Goal: Understand process/instructions: Learn how to perform a task or action

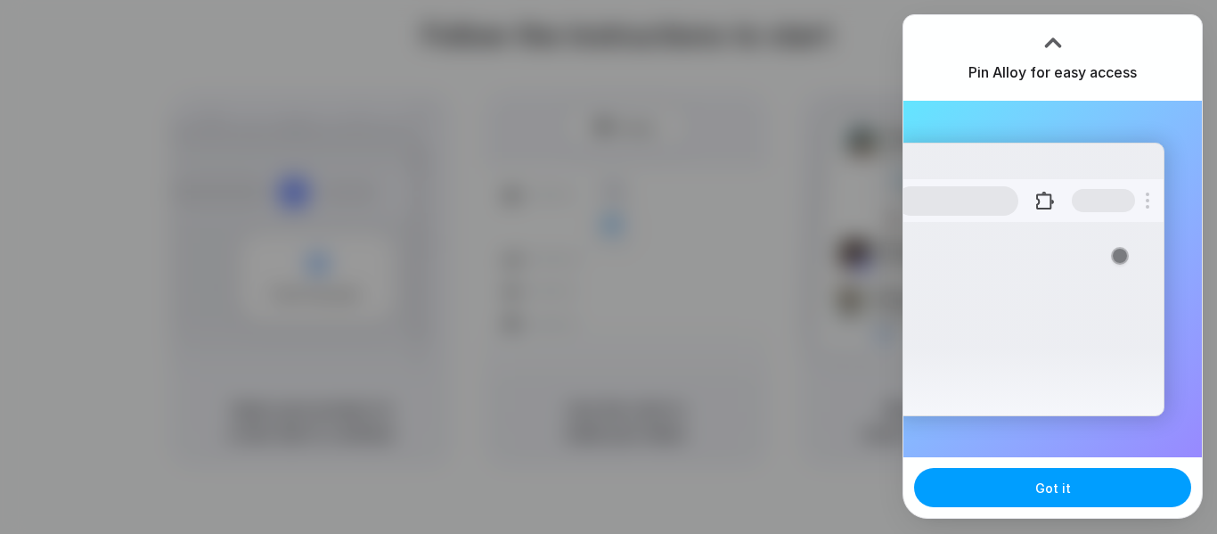
click at [1092, 487] on button "Got it" at bounding box center [1052, 487] width 277 height 39
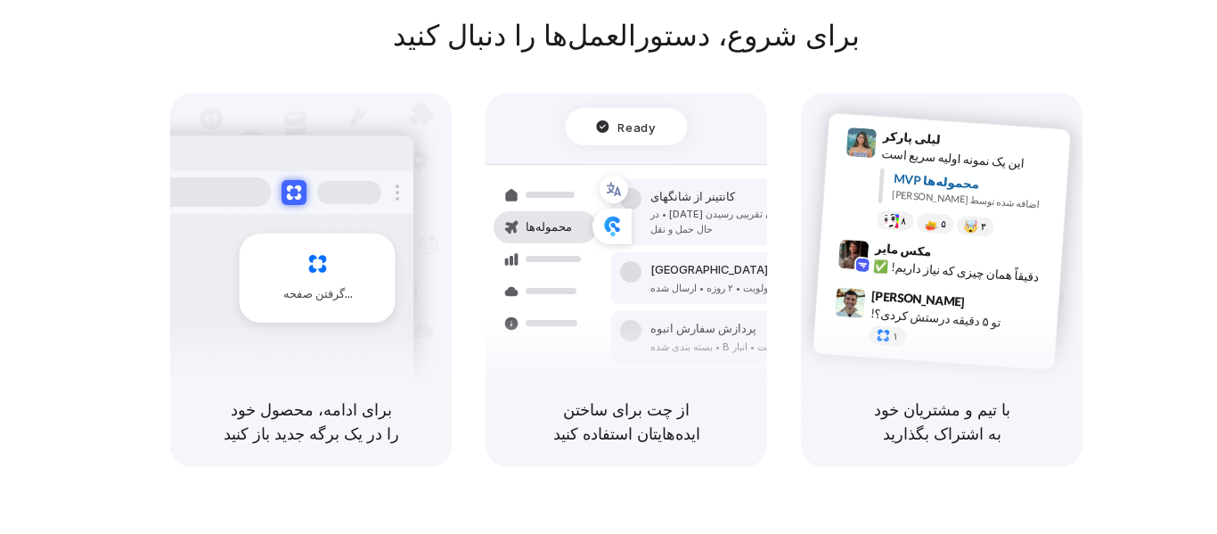
click at [315, 414] on font "برای ادامه، محصول خود را در یک برگه جدید باز کنید" at bounding box center [311, 421] width 175 height 43
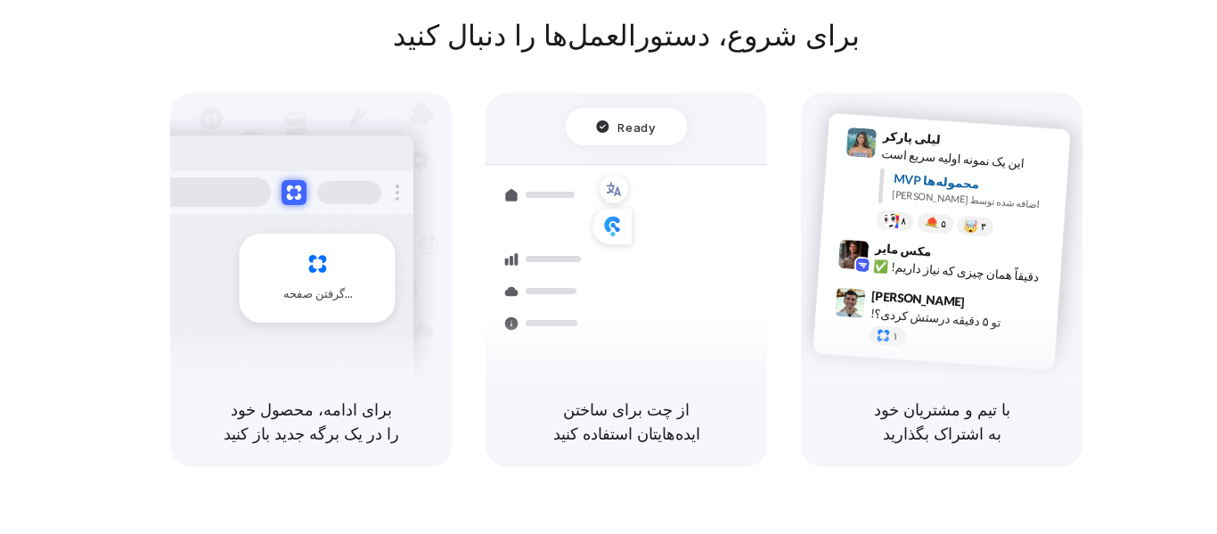
click at [330, 194] on div at bounding box center [349, 192] width 64 height 23
click at [321, 270] on div "گرفتن صفحه" at bounding box center [318, 277] width 156 height 89
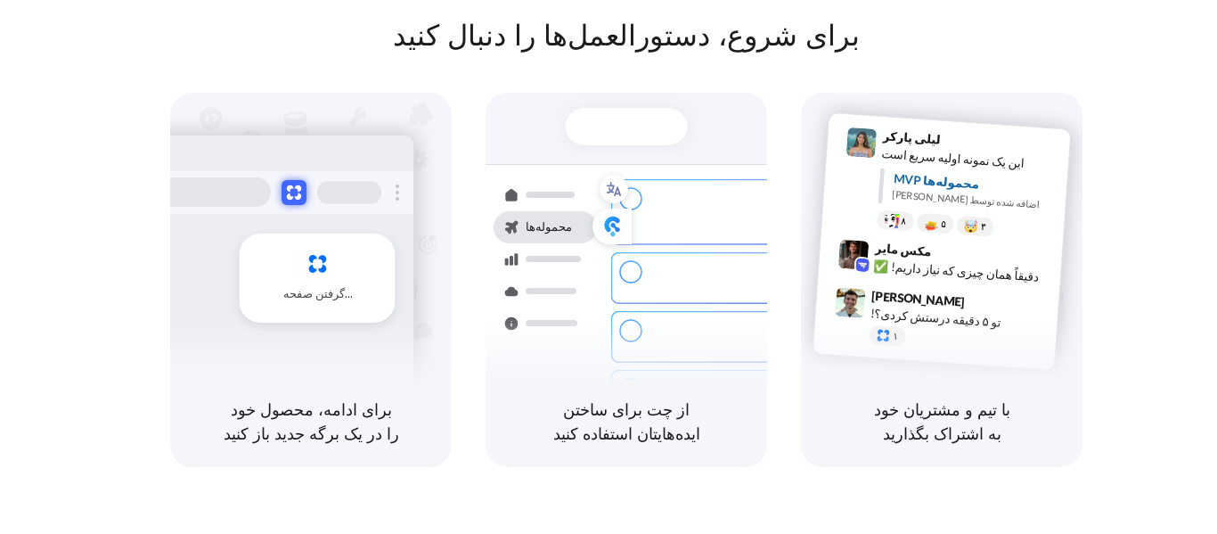
click at [633, 107] on div "محموله‌ها کانتینر از شانگهای ۴۰ فوت • زمان تقریبی رسیدن [DATE] • در حال حمل و ن…" at bounding box center [626, 261] width 303 height 308
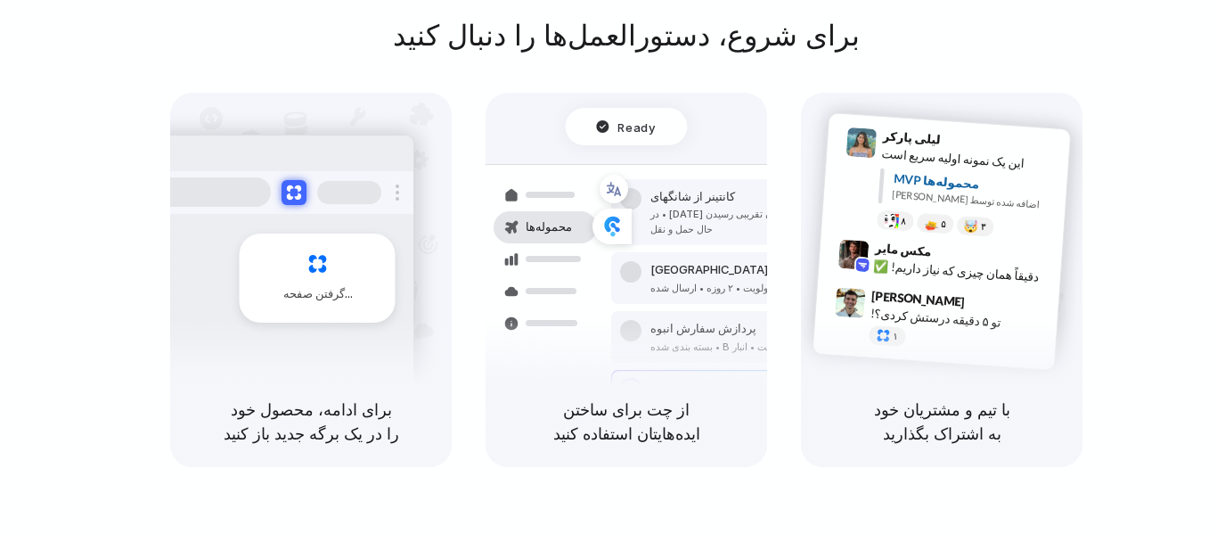
click at [635, 120] on span "Ready" at bounding box center [636, 127] width 37 height 18
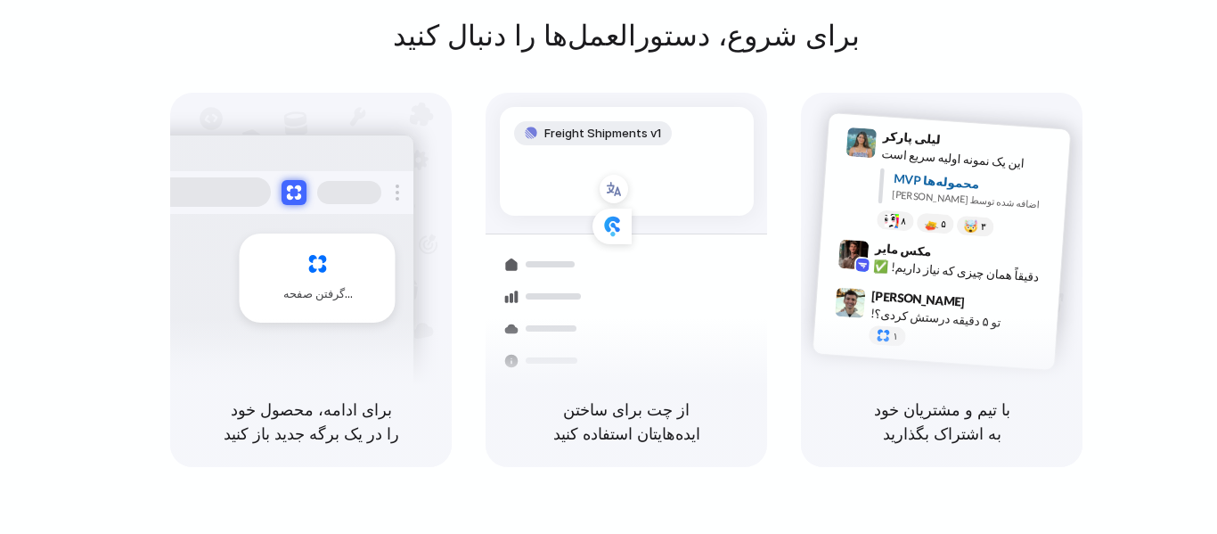
click at [542, 251] on div at bounding box center [544, 264] width 103 height 32
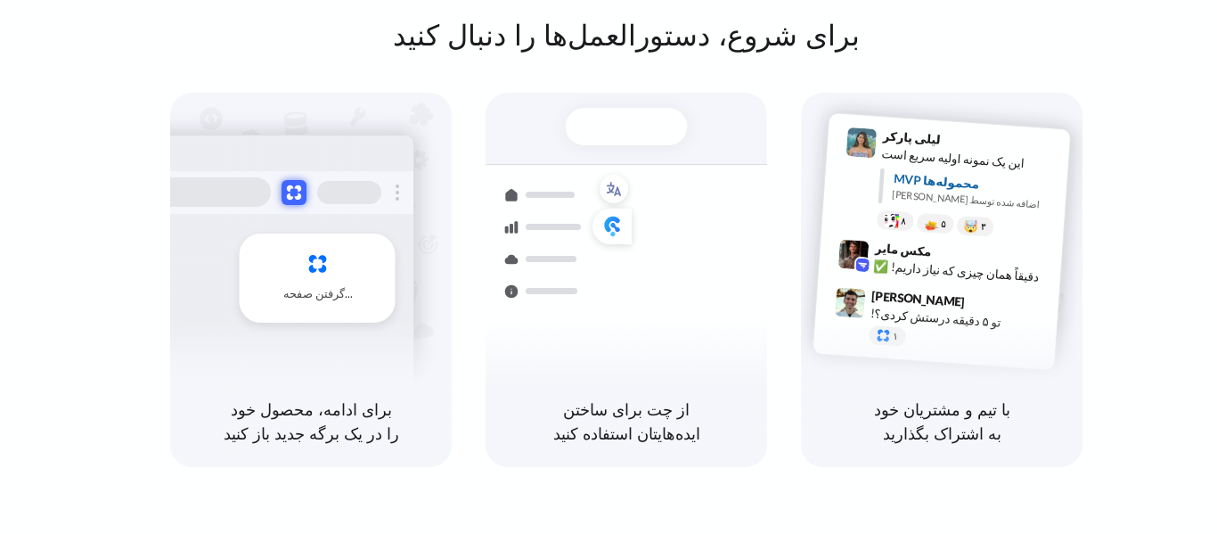
click at [895, 416] on font "با تیم و مشتریان خود به اشتراک بگذارید" at bounding box center [942, 421] width 136 height 43
click at [891, 298] on font "[PERSON_NAME]" at bounding box center [918, 298] width 94 height 20
click at [896, 272] on font "دقیقاً همان چیزی که نیاز داریم! ✅" at bounding box center [956, 270] width 166 height 26
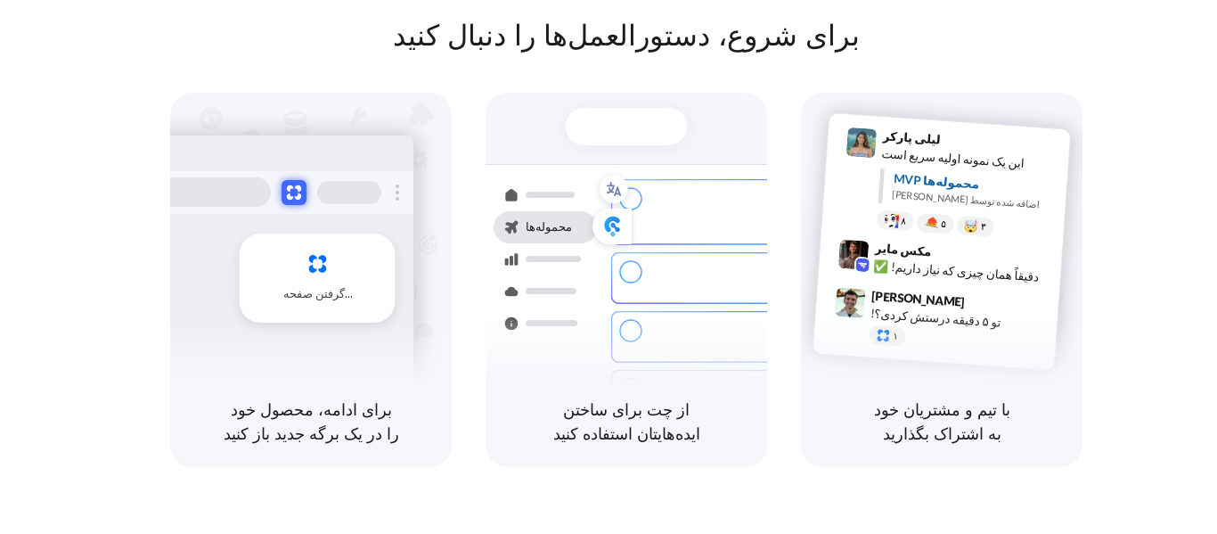
click at [744, 167] on div "کانتینر از شانگهای ۴۰ فوت • زمان تقریبی رسیدن [DATE] • در حال حمل و نقل ارسال س…" at bounding box center [691, 289] width 189 height 249
click at [551, 152] on div "Ready محموله‌ها کانتینر از شانگهای ۴۰ فوت • زمان تقریبی رسیدن [DATE] • در حال ح…" at bounding box center [626, 261] width 303 height 308
click at [616, 334] on div "پردازش سفارش انبوه ۸ پالت • انبار B • بسته بندی شده" at bounding box center [731, 337] width 240 height 52
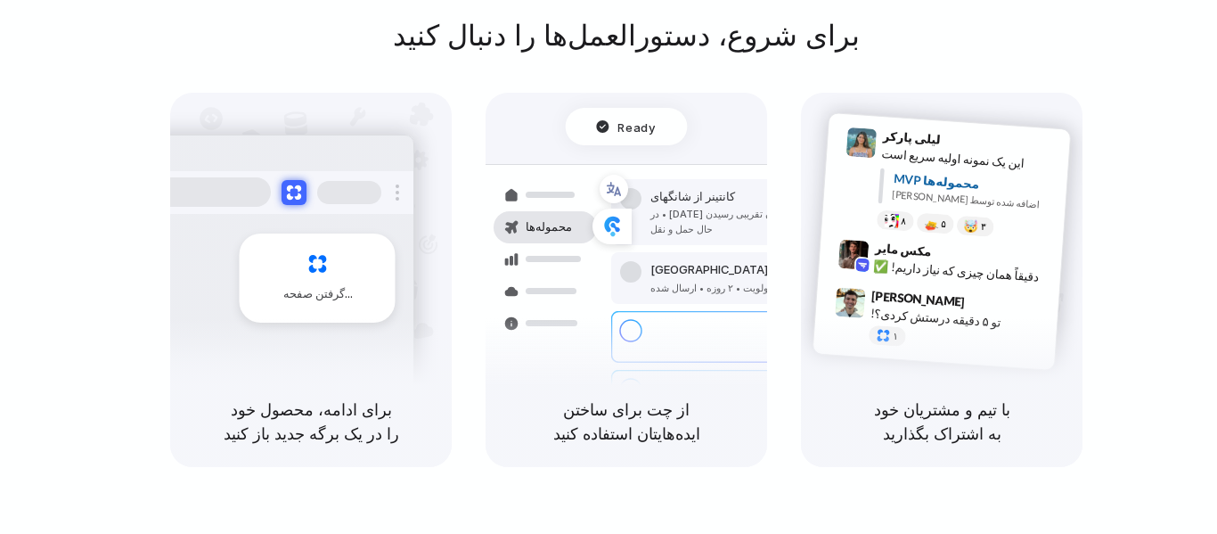
drag, startPoint x: 631, startPoint y: 399, endPoint x: 627, endPoint y: 417, distance: 18.2
click at [631, 401] on font "از چت برای ساختن ایده‌هایتان استفاده کنید" at bounding box center [626, 421] width 147 height 43
click at [626, 420] on h5 "از چت برای ساختن ایده‌هایتان استفاده کنید" at bounding box center [626, 421] width 239 height 48
click at [300, 203] on button at bounding box center [294, 192] width 26 height 26
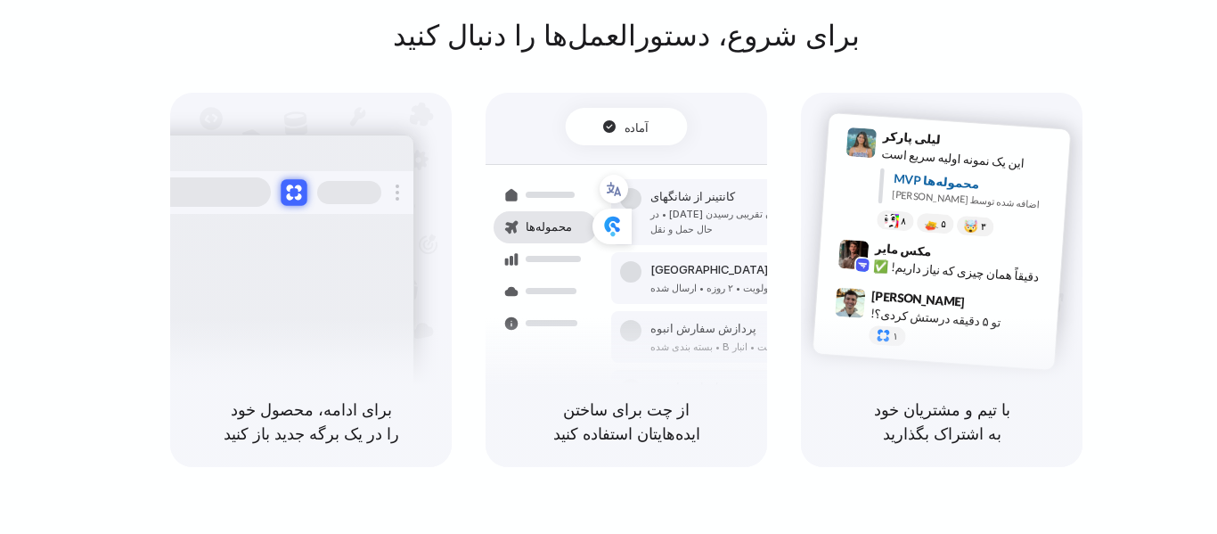
click at [294, 199] on button at bounding box center [294, 192] width 26 height 26
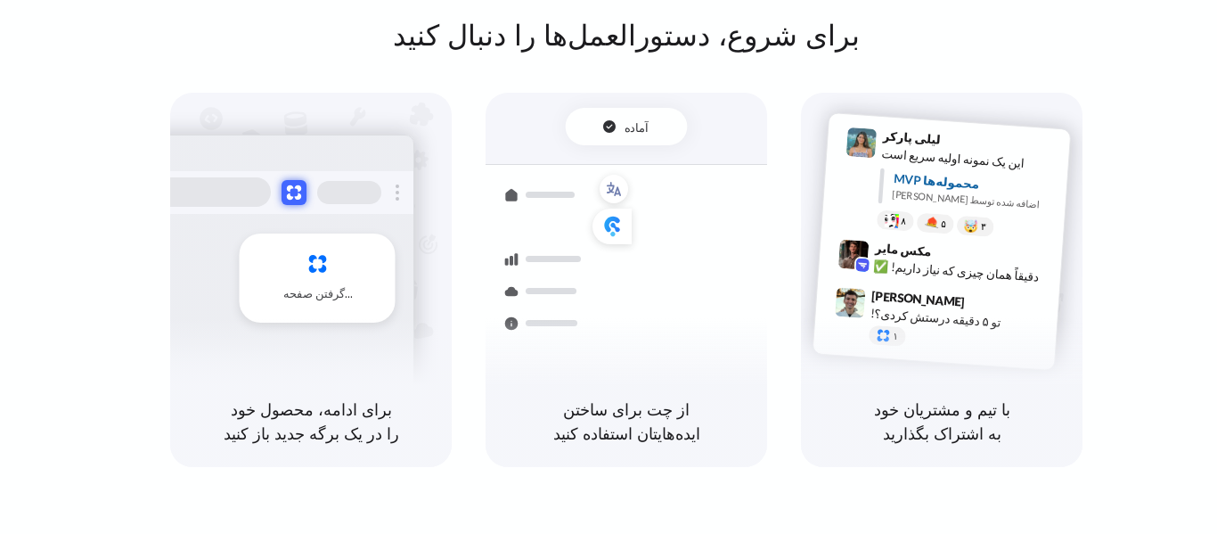
click at [323, 273] on div "گرفتن صفحه" at bounding box center [318, 277] width 156 height 89
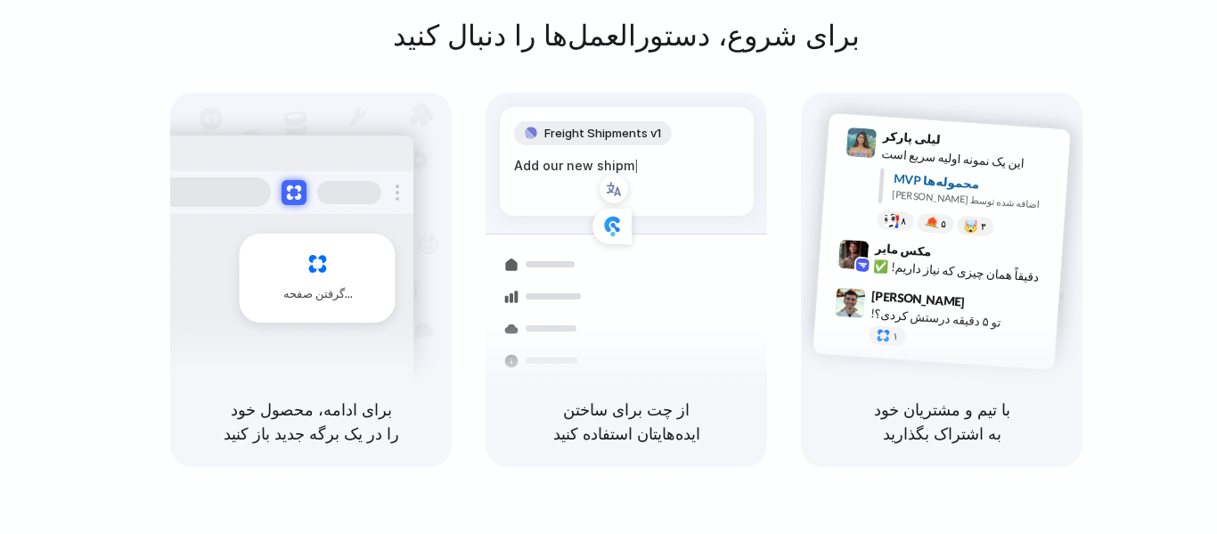
click at [325, 295] on font "گرفتن صفحه" at bounding box center [313, 293] width 61 height 14
click at [549, 178] on div "Add our new shipments tab based on |" at bounding box center [626, 175] width 225 height 38
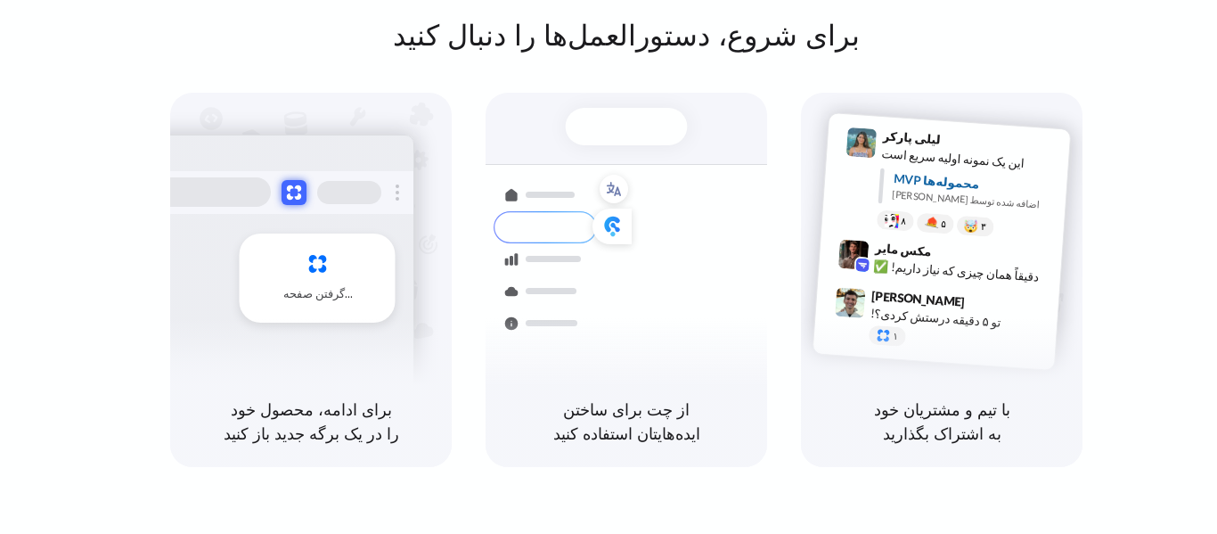
click at [624, 121] on div at bounding box center [627, 126] width 122 height 37
click at [624, 124] on div at bounding box center [627, 126] width 122 height 37
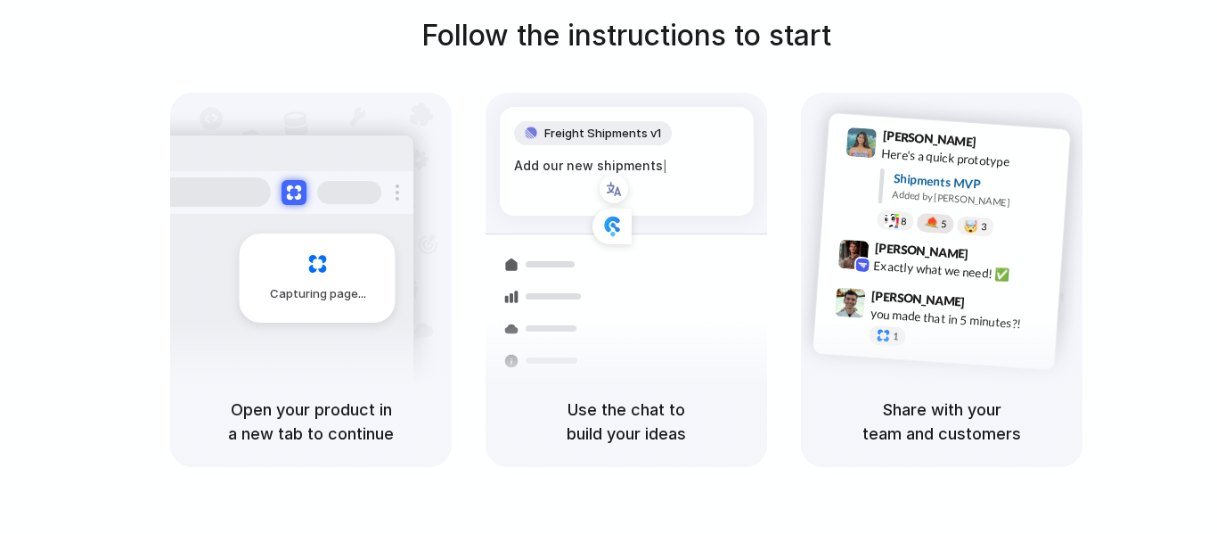
drag, startPoint x: 0, startPoint y: 0, endPoint x: 921, endPoint y: 218, distance: 946.5
click at [918, 214] on div "8 5 🤯 3" at bounding box center [965, 224] width 178 height 31
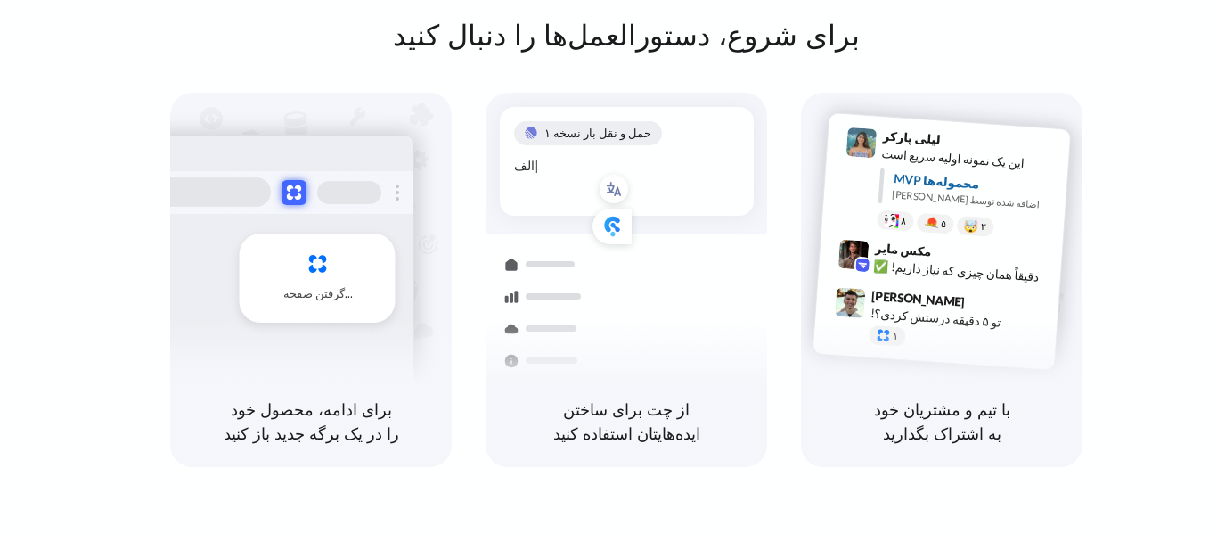
click at [893, 187] on font "اضافه شده توسط [PERSON_NAME]" at bounding box center [966, 198] width 148 height 22
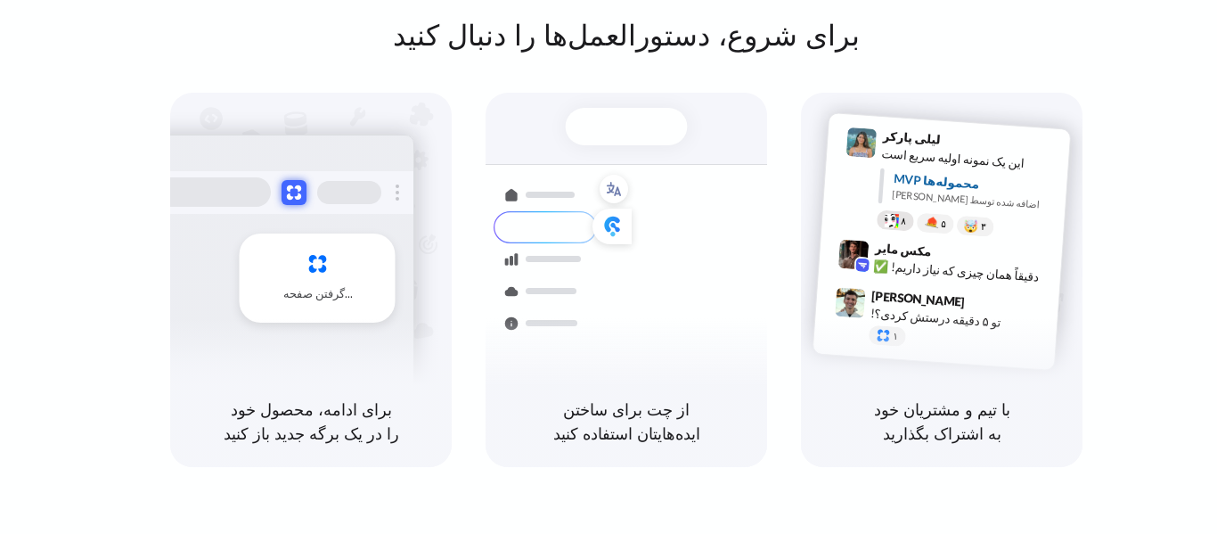
click at [902, 224] on font "۸" at bounding box center [903, 220] width 6 height 12
click at [902, 224] on span "9" at bounding box center [903, 221] width 6 height 10
click at [903, 236] on div "لیلی پارکر ۹:۴۱ صبح این یک نمونه اولیه سریع است MVP محموله‌ها اضافه شده توسط آل…" at bounding box center [945, 183] width 248 height 129
drag, startPoint x: 903, startPoint y: 248, endPoint x: 900, endPoint y: 265, distance: 17.3
click at [903, 248] on font "مکس مایر" at bounding box center [903, 249] width 57 height 19
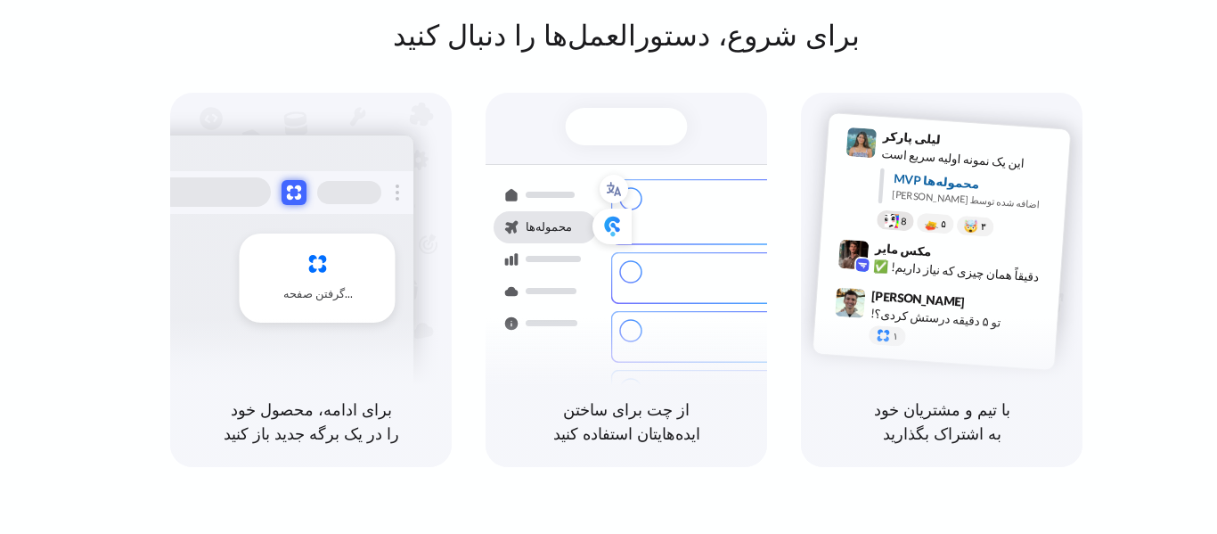
click at [884, 263] on font "دقیقاً همان چیزی که نیاز داریم! ✅" at bounding box center [956, 270] width 166 height 26
click at [860, 310] on div at bounding box center [850, 302] width 31 height 31
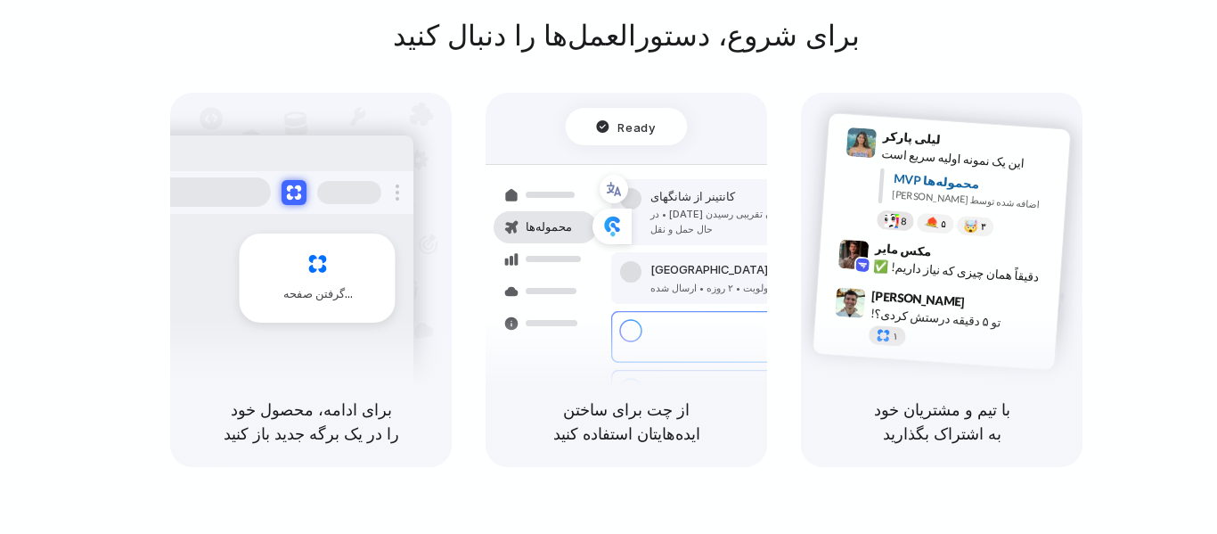
click at [880, 342] on div at bounding box center [883, 334] width 15 height 15
click at [881, 342] on div at bounding box center [883, 334] width 15 height 15
click at [883, 342] on div at bounding box center [883, 334] width 15 height 15
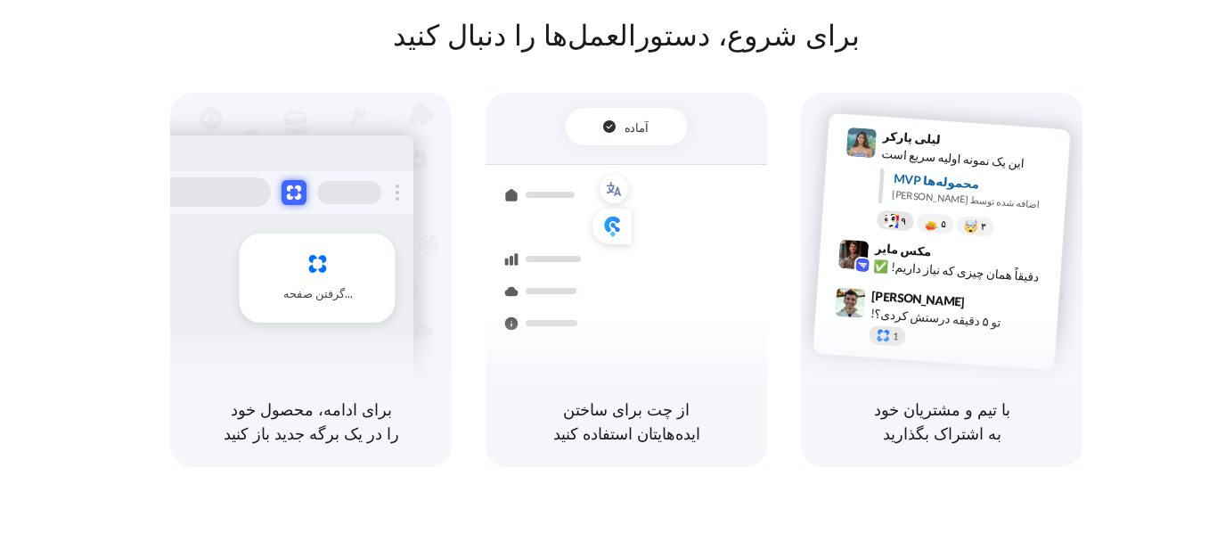
click at [883, 342] on div at bounding box center [883, 334] width 15 height 15
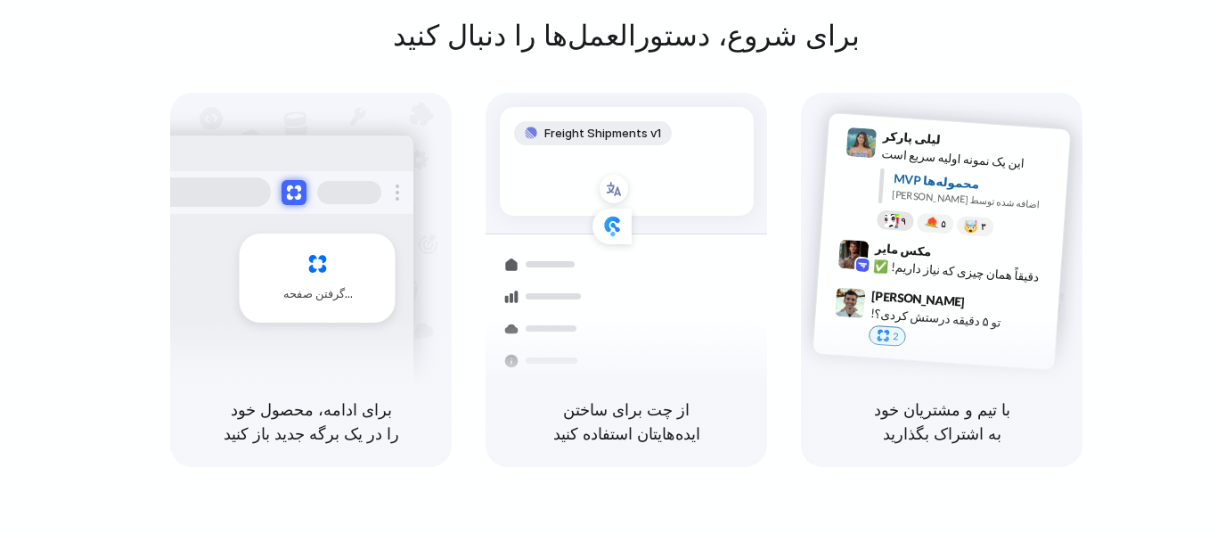
click at [882, 342] on div at bounding box center [883, 334] width 15 height 15
click at [551, 265] on div at bounding box center [549, 264] width 49 height 6
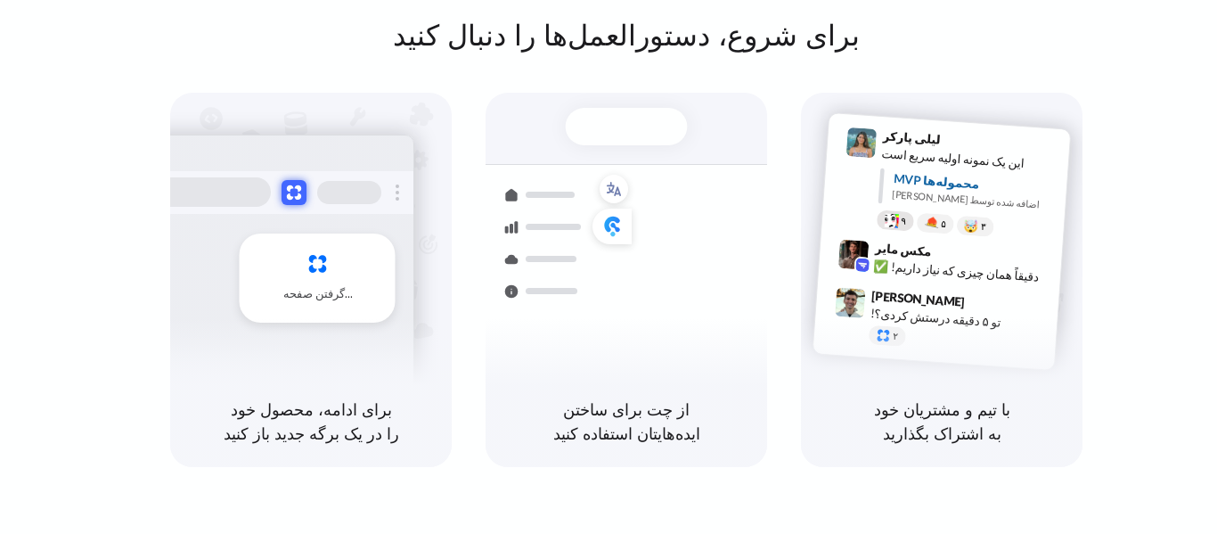
click at [516, 261] on div at bounding box center [544, 259] width 103 height 32
click at [627, 135] on div at bounding box center [627, 126] width 122 height 37
click at [627, 133] on div at bounding box center [627, 126] width 122 height 37
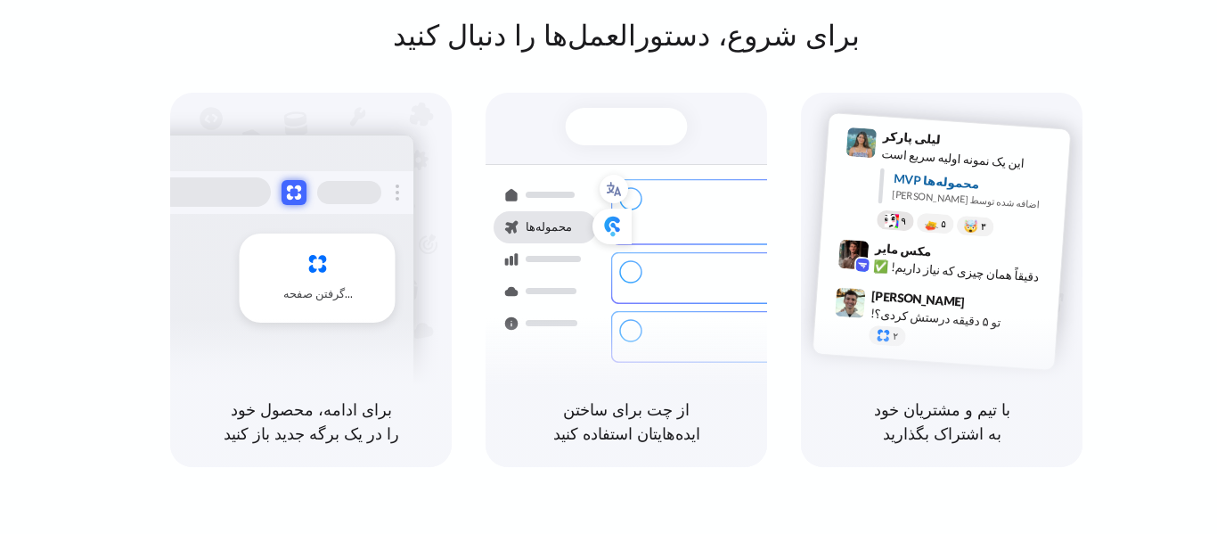
click at [621, 128] on div at bounding box center [627, 126] width 122 height 37
click at [622, 126] on div at bounding box center [627, 126] width 122 height 37
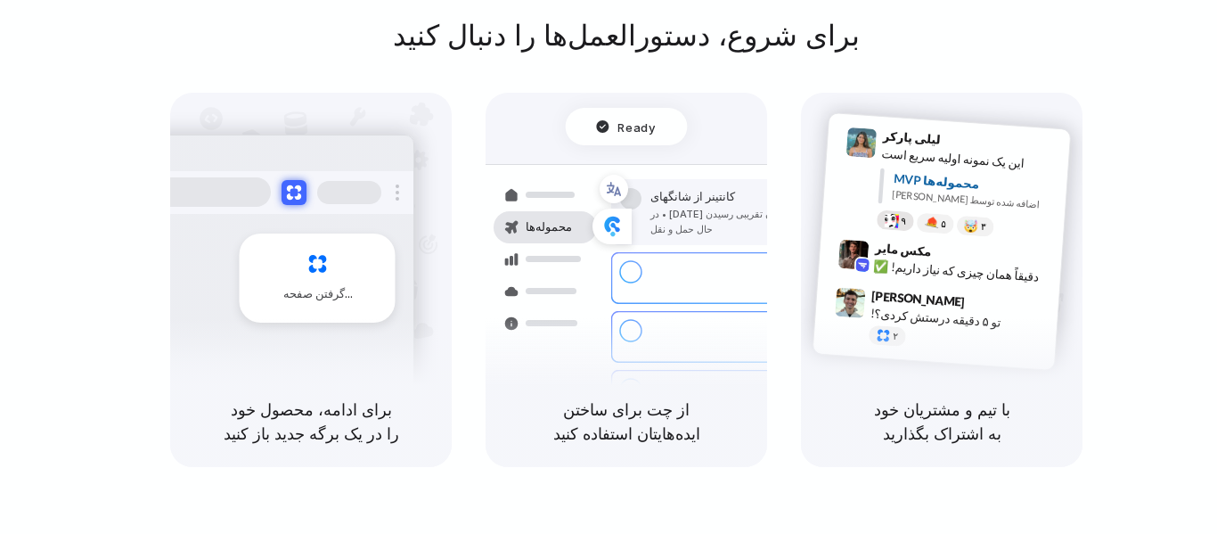
click at [640, 46] on font "برای شروع، دستورالعمل‌ها را دنبال کنید" at bounding box center [626, 35] width 467 height 35
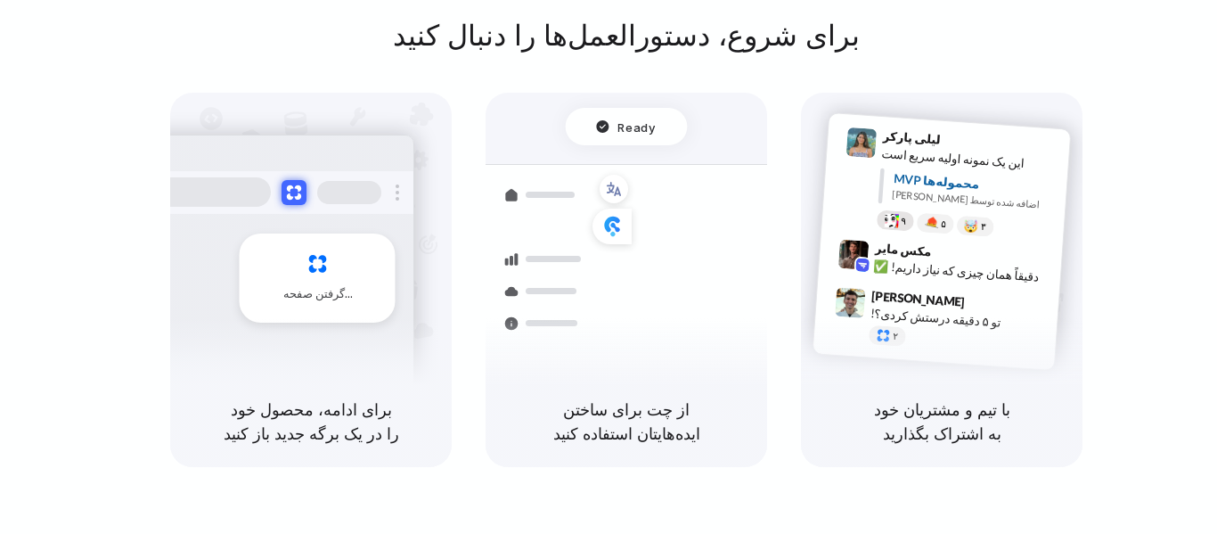
click at [624, 126] on span "Ready" at bounding box center [636, 127] width 37 height 18
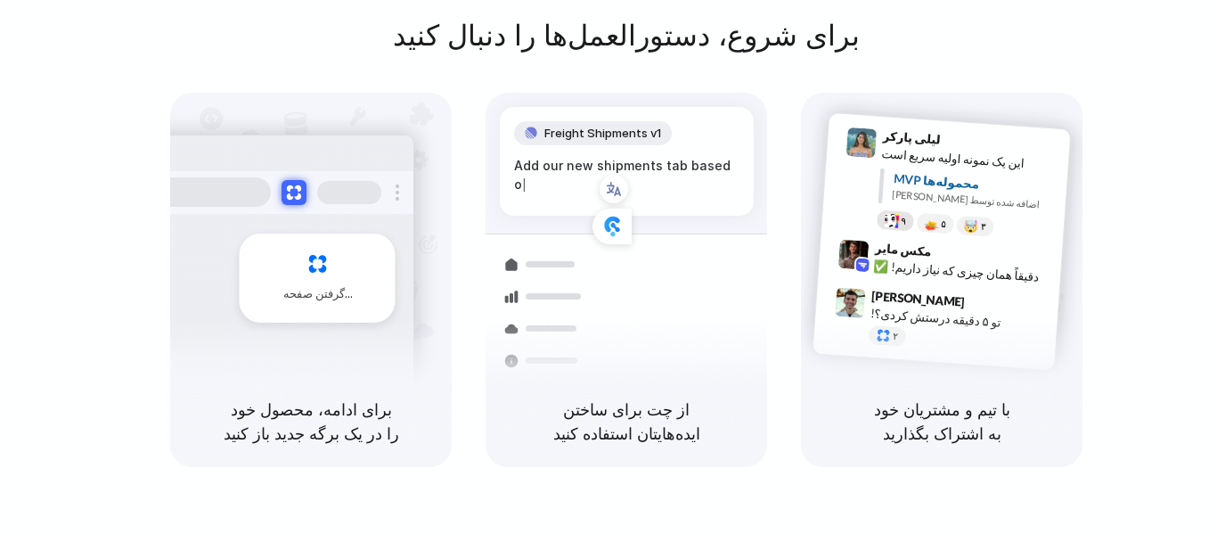
click at [614, 130] on span "Freight Shipments v1" at bounding box center [602, 134] width 117 height 18
click at [571, 161] on div "Add our new shipments tab based on the Linear spec" at bounding box center [626, 174] width 225 height 37
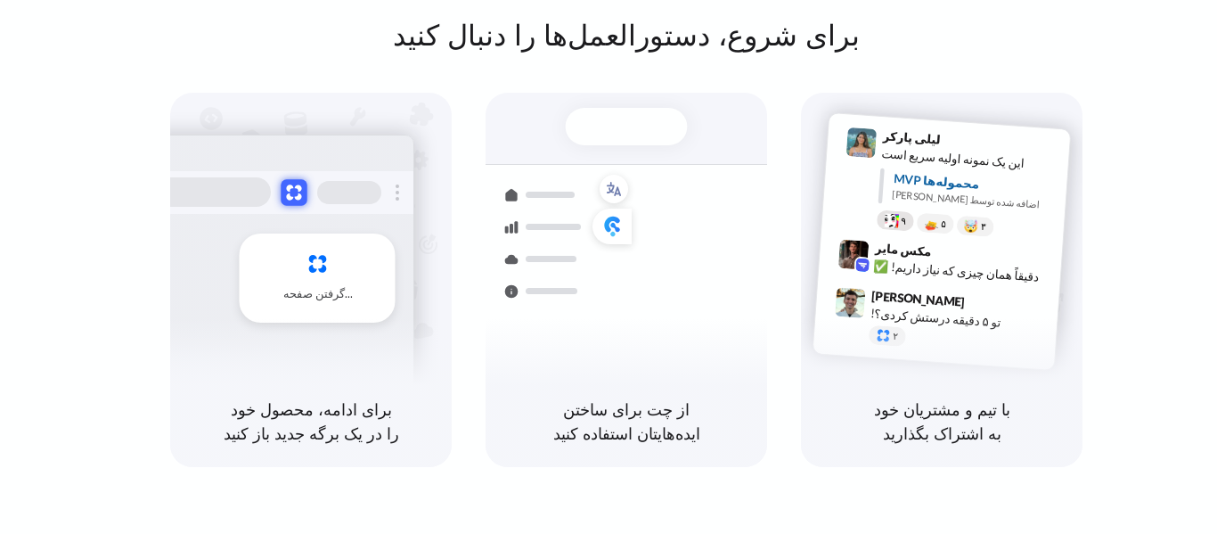
click at [297, 191] on button at bounding box center [294, 192] width 26 height 26
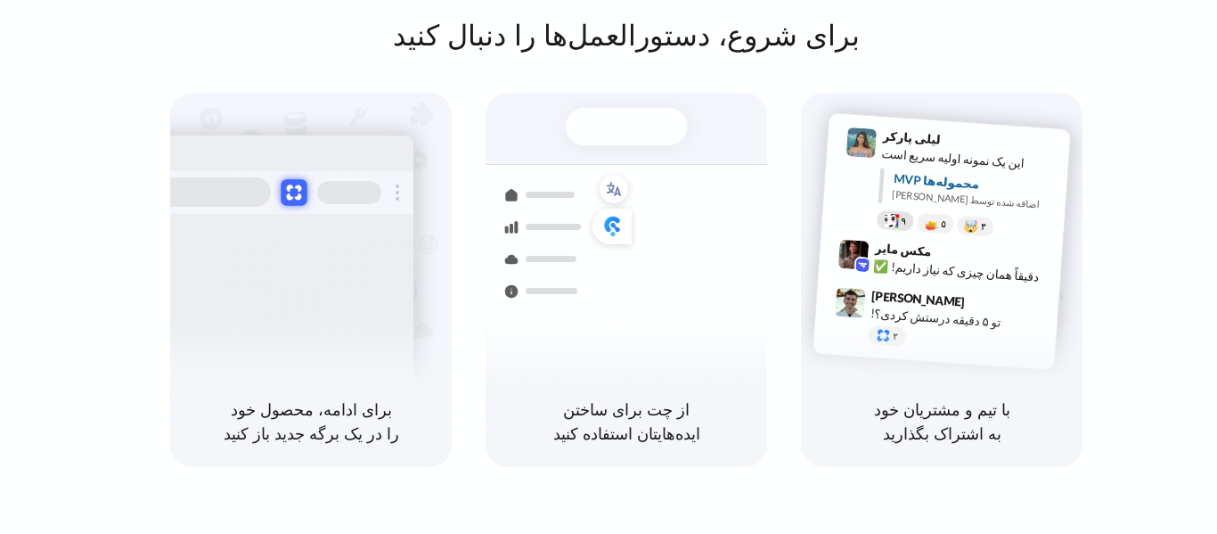
click at [297, 191] on button at bounding box center [294, 192] width 26 height 26
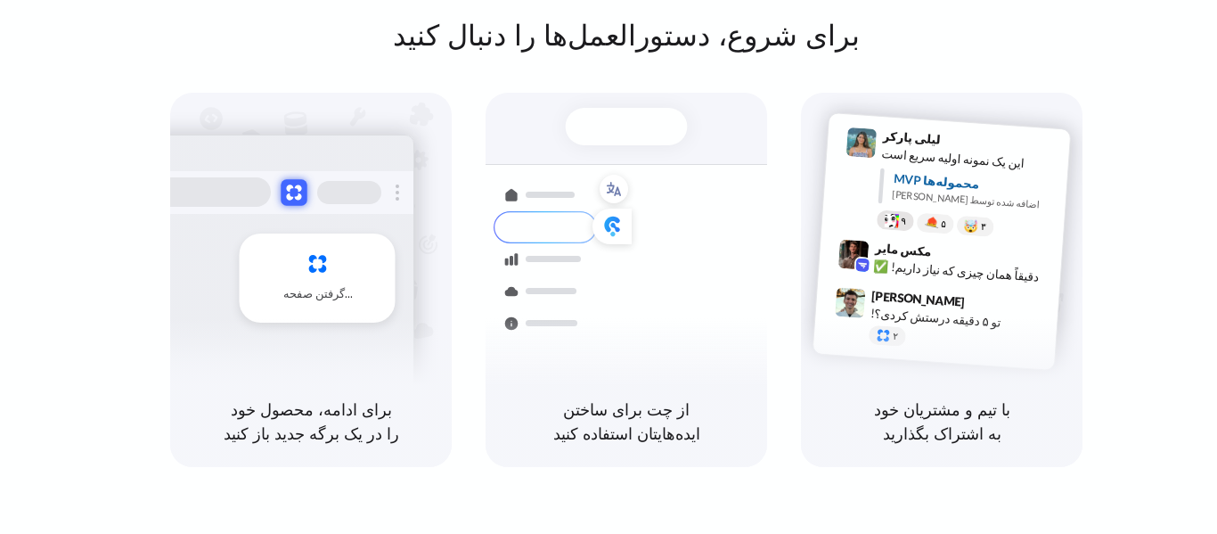
click at [297, 191] on button at bounding box center [294, 192] width 26 height 26
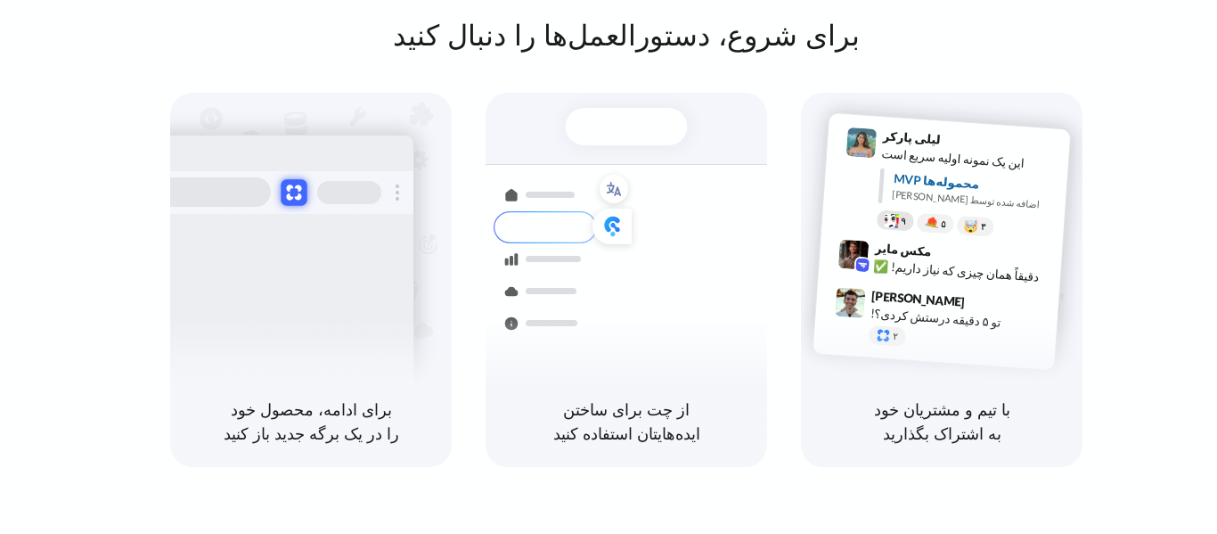
click at [297, 191] on button at bounding box center [294, 192] width 26 height 26
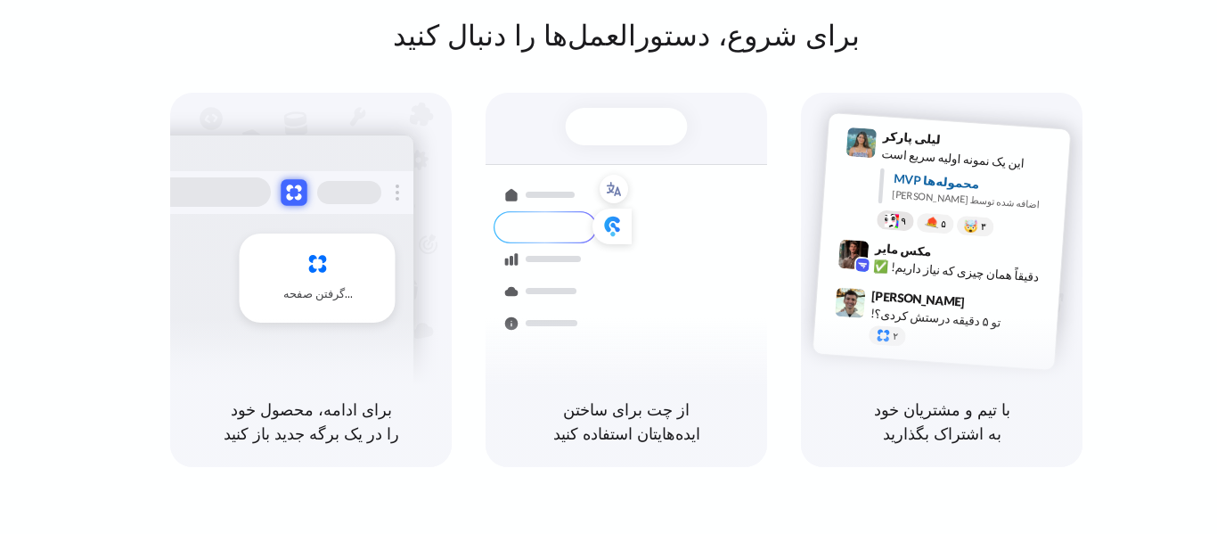
click at [297, 191] on button at bounding box center [294, 192] width 26 height 26
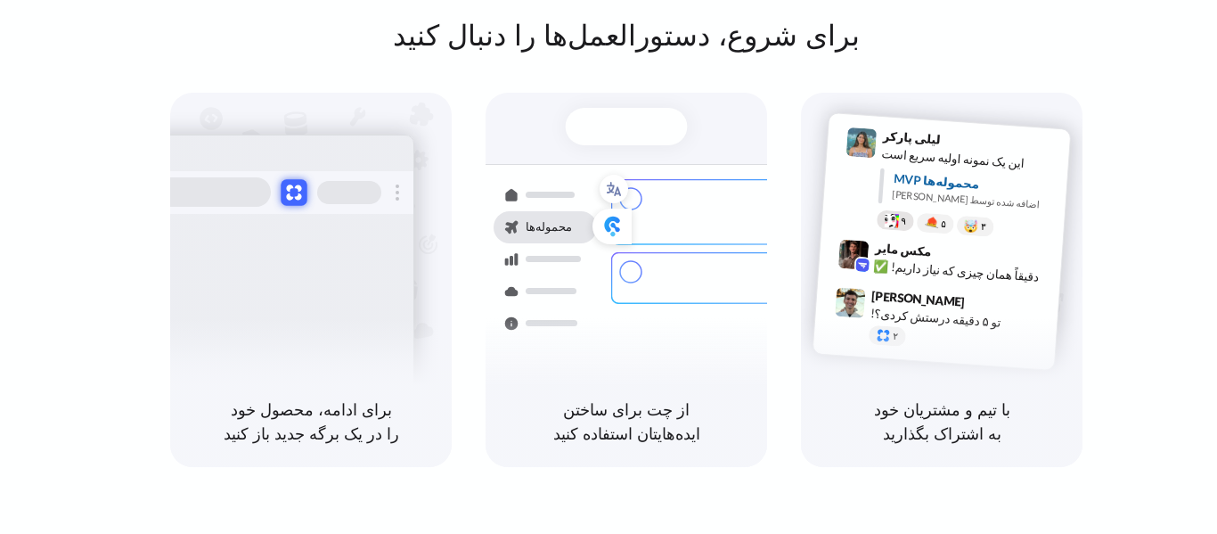
click at [297, 191] on button at bounding box center [294, 192] width 26 height 26
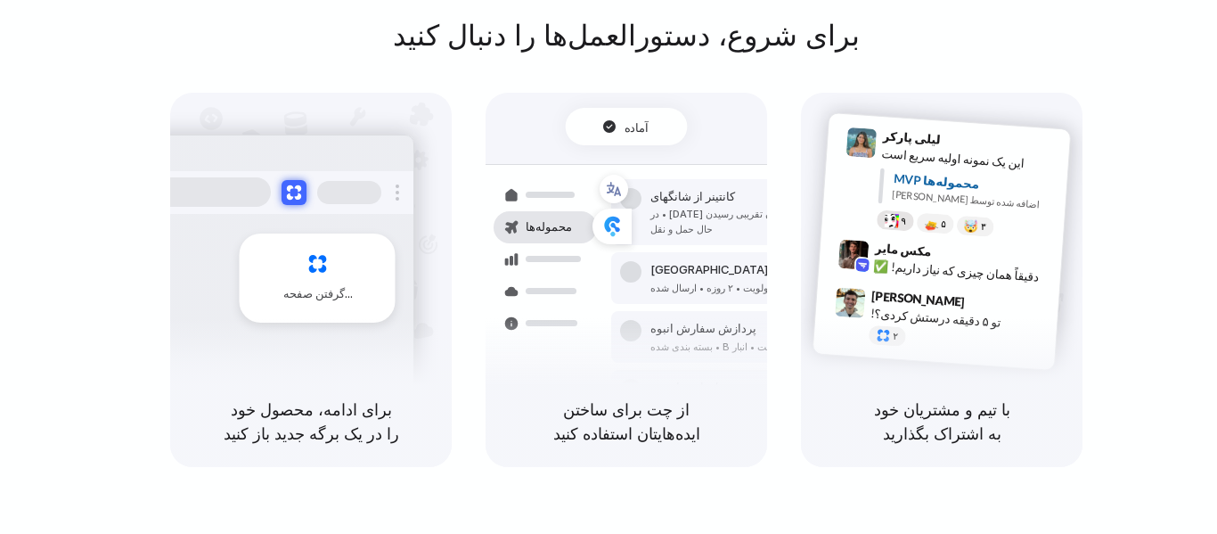
click at [315, 265] on div "گرفتن صفحه" at bounding box center [318, 277] width 156 height 89
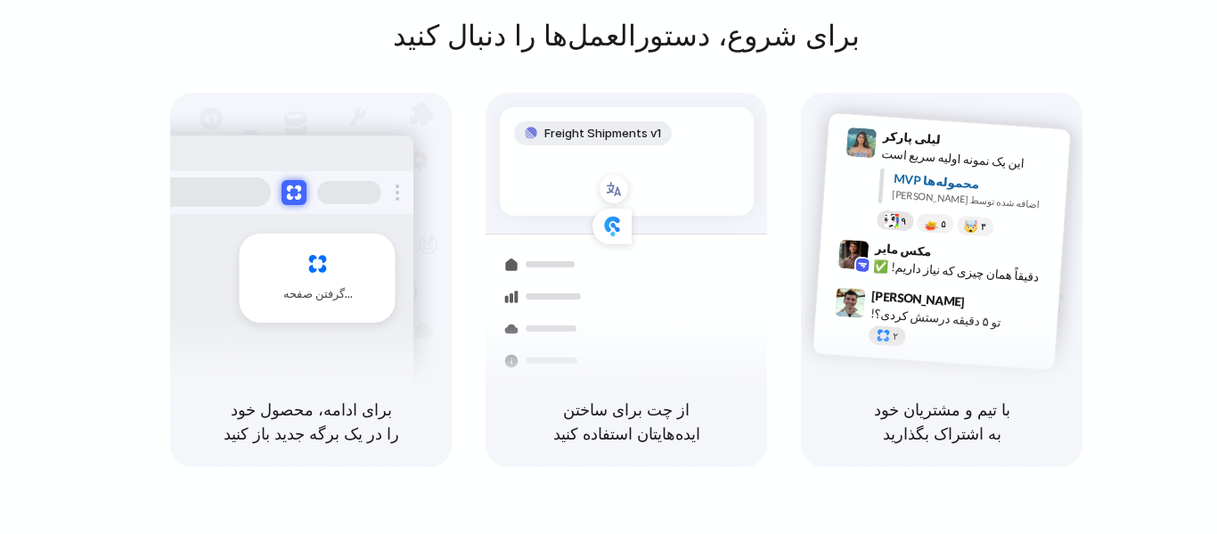
click at [884, 332] on div at bounding box center [883, 334] width 15 height 15
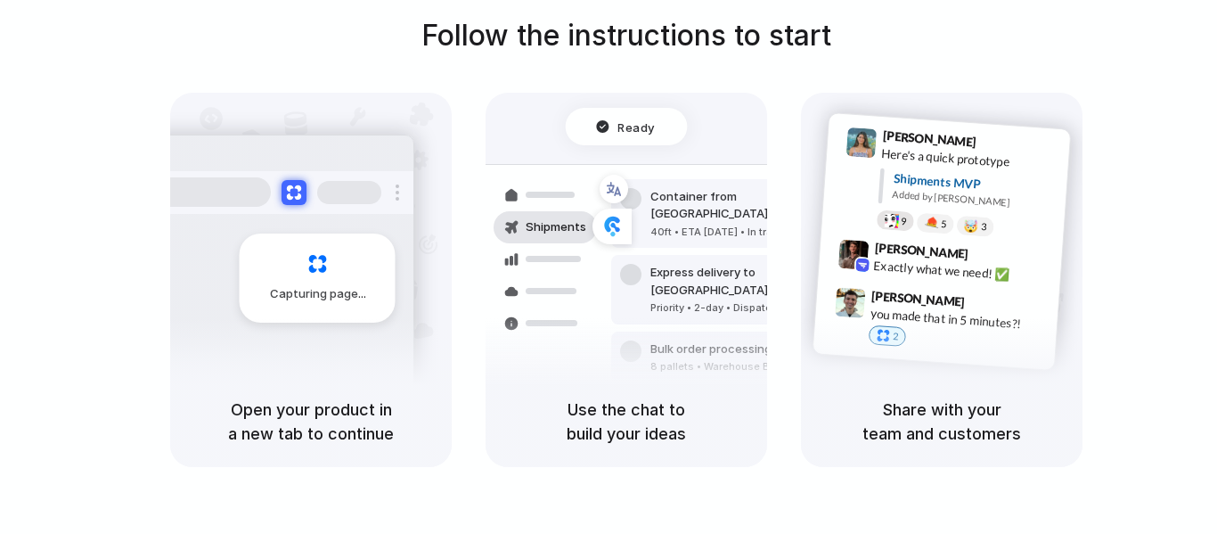
click at [889, 335] on div at bounding box center [883, 334] width 15 height 15
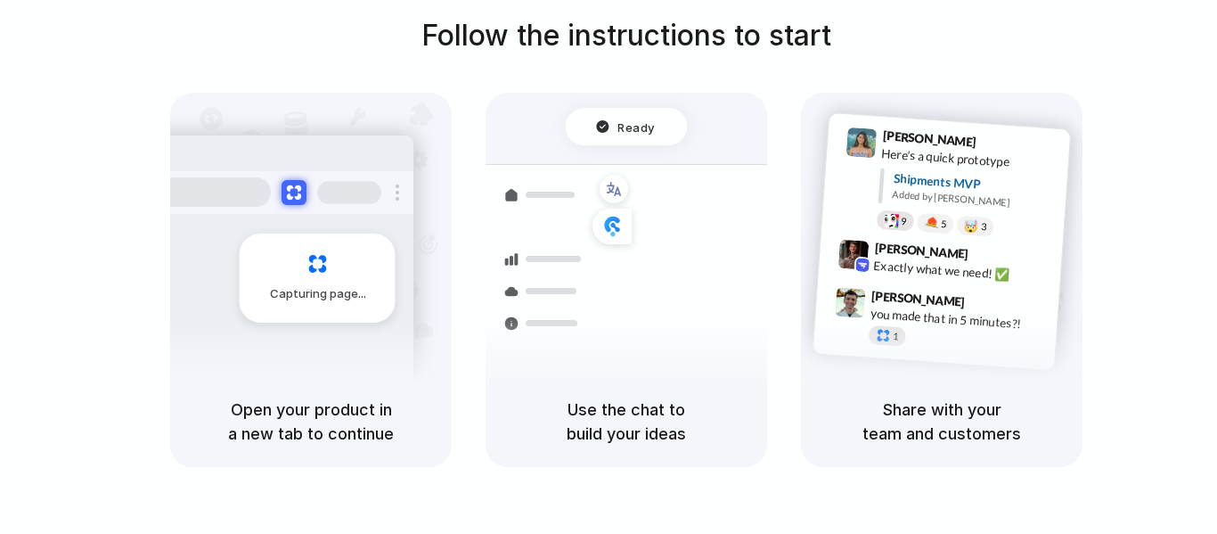
click at [889, 335] on div at bounding box center [883, 334] width 15 height 15
click at [925, 137] on span "[PERSON_NAME]" at bounding box center [929, 139] width 94 height 26
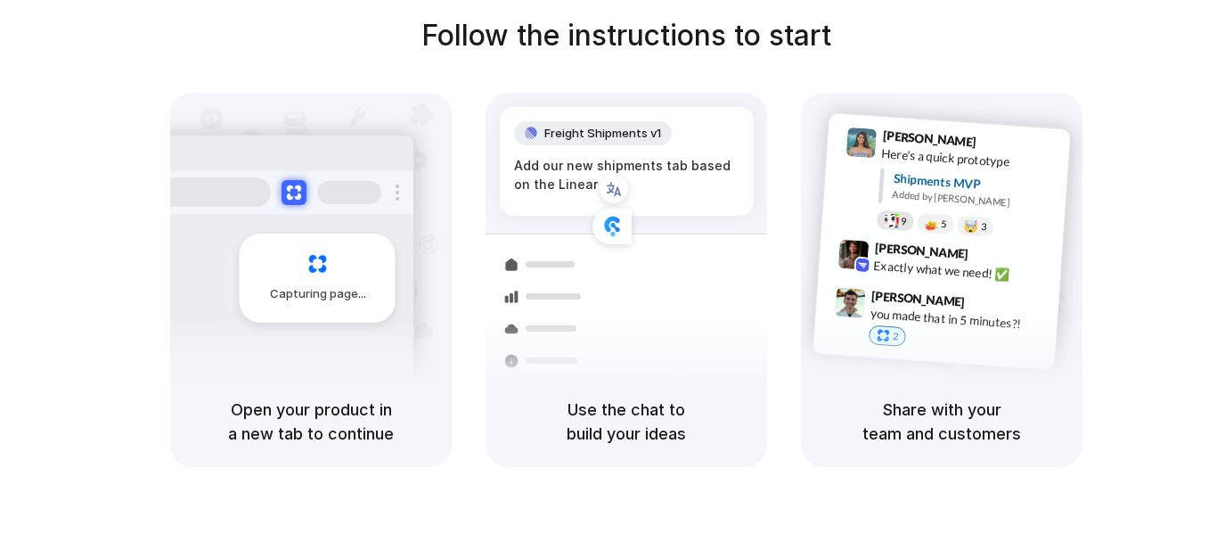
click at [558, 287] on div at bounding box center [544, 297] width 103 height 32
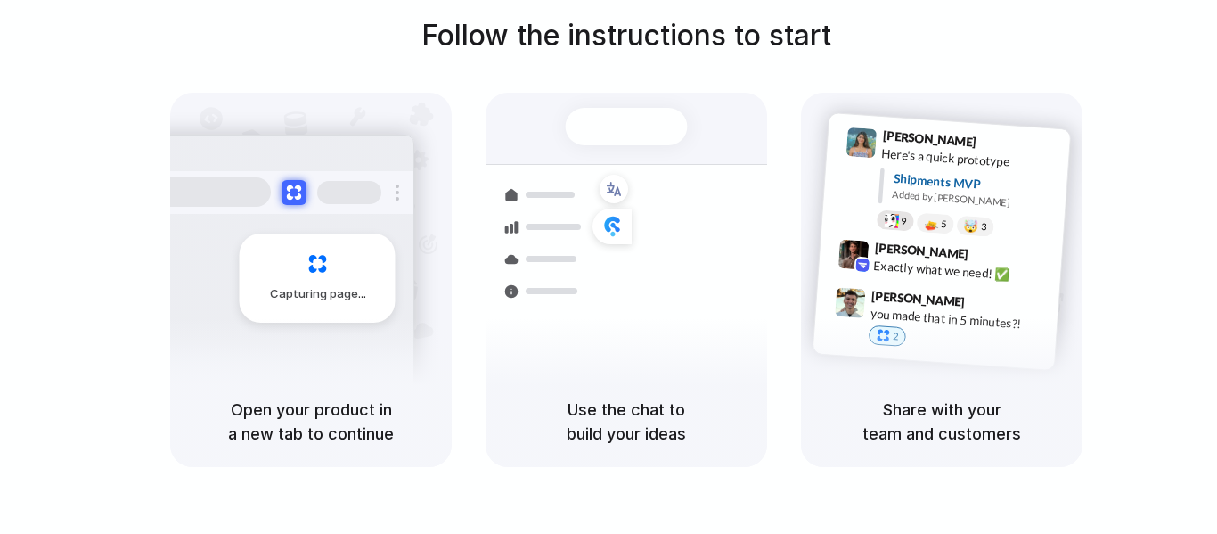
click at [630, 127] on div at bounding box center [627, 126] width 122 height 37
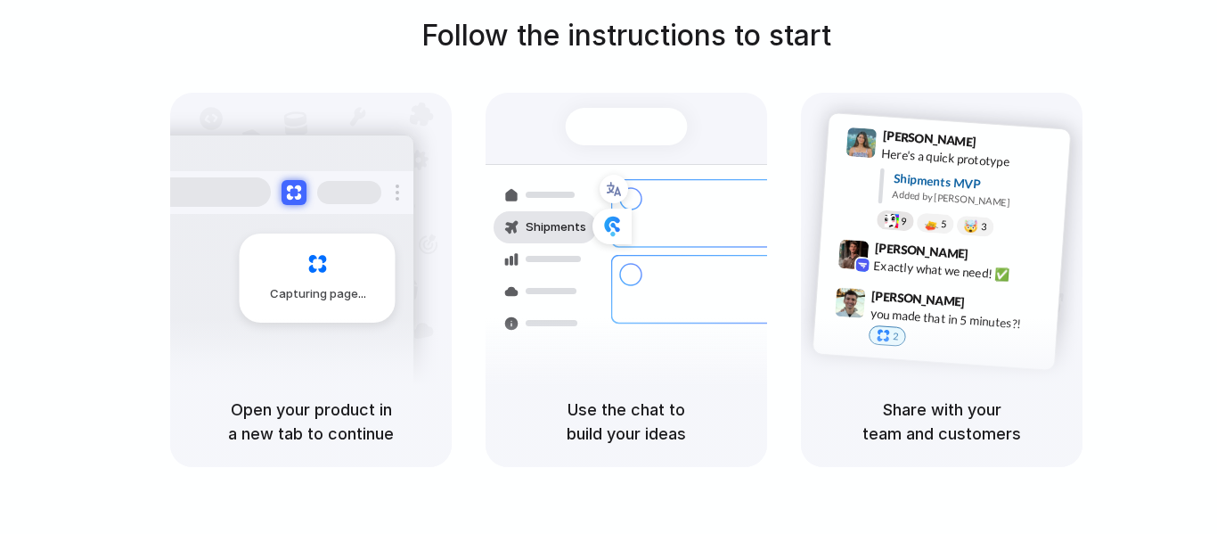
drag, startPoint x: 629, startPoint y: 127, endPoint x: 615, endPoint y: 127, distance: 14.3
click at [615, 127] on div at bounding box center [627, 126] width 122 height 37
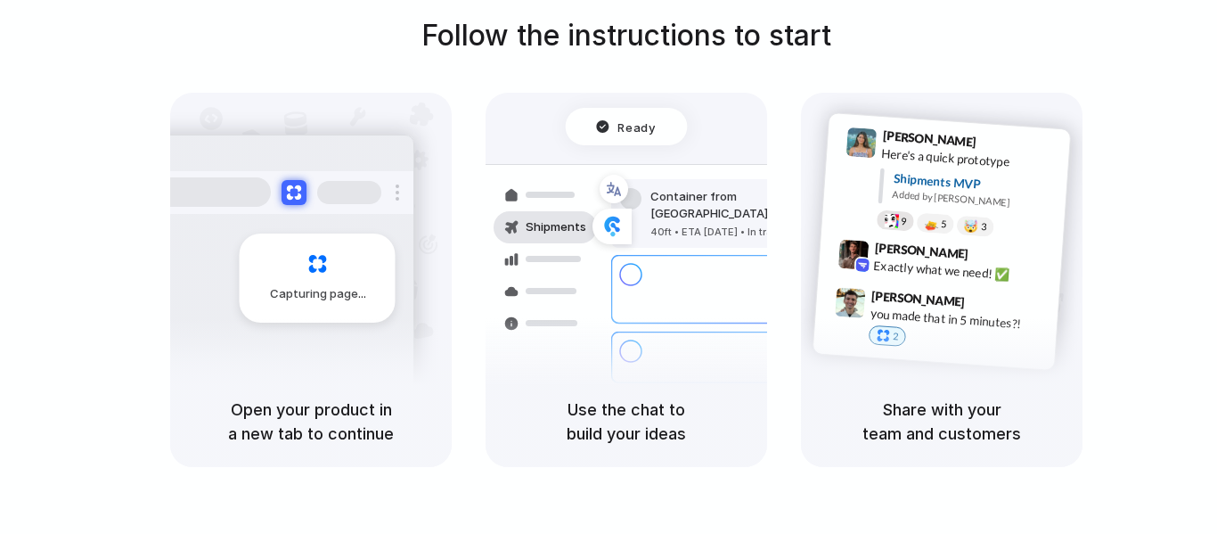
click at [621, 128] on span "Ready" at bounding box center [636, 127] width 37 height 18
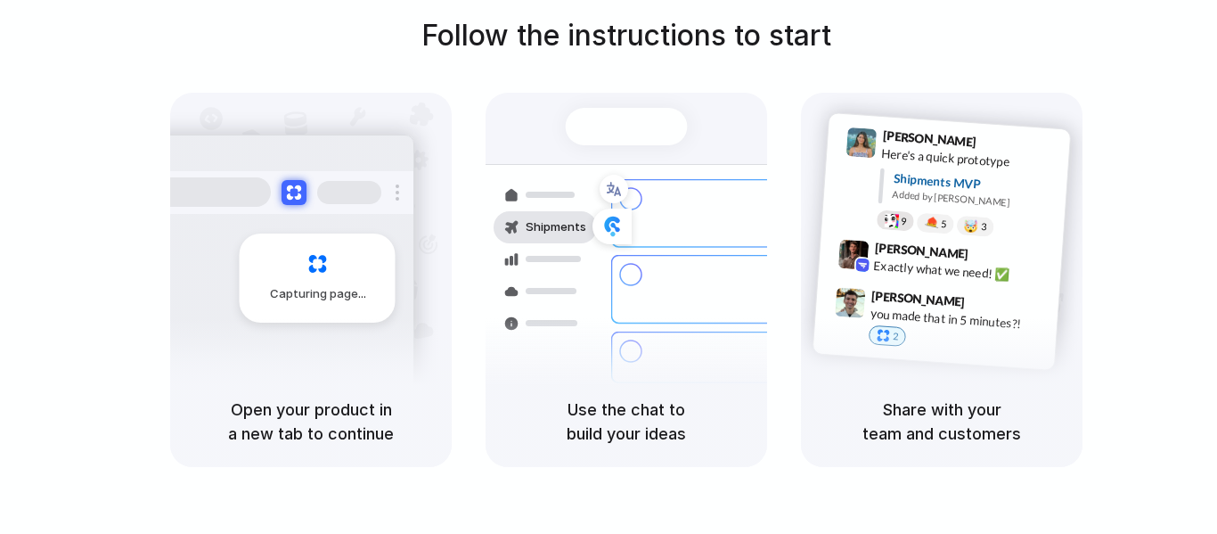
click at [332, 254] on div "Capturing page" at bounding box center [318, 277] width 156 height 89
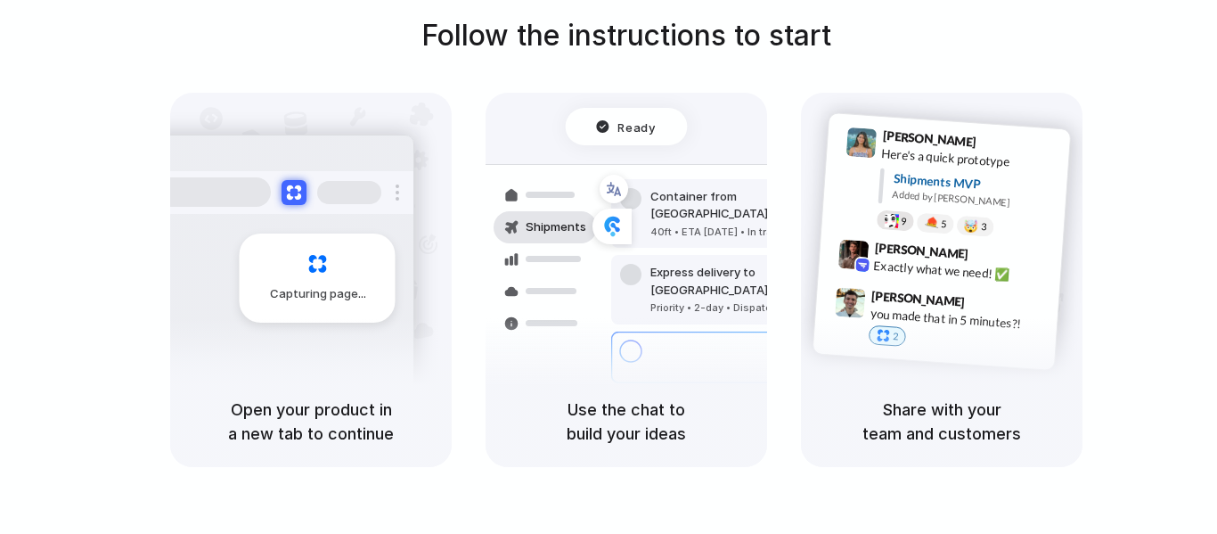
click at [945, 396] on div "Share with your team and customers" at bounding box center [941, 421] width 281 height 91
click at [952, 415] on h5 "Share with your team and customers" at bounding box center [941, 421] width 239 height 48
click at [888, 331] on div at bounding box center [883, 334] width 15 height 15
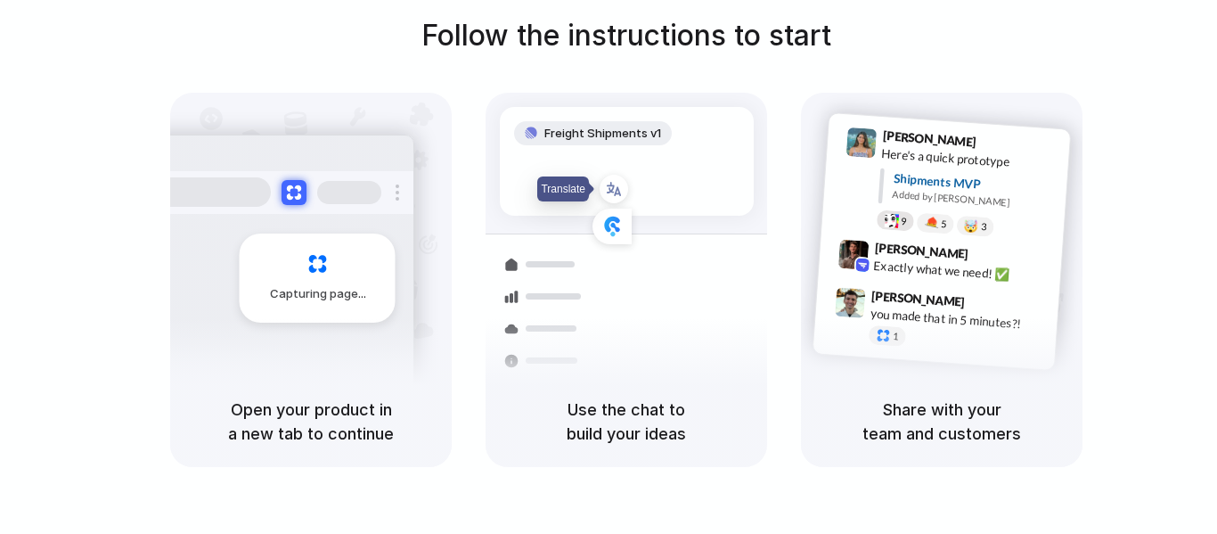
click at [1035, 110] on div "Lily Parker 9:41 AM Here's a quick prototype Shipments MVP Added by Alloy 9 5 🤯…" at bounding box center [941, 234] width 281 height 283
drag, startPoint x: 806, startPoint y: 128, endPoint x: 875, endPoint y: 147, distance: 71.1
click at [807, 128] on div "Lily Parker 9:41 AM Here's a quick prototype Shipments MVP Added by Alloy 9 5 🤯…" at bounding box center [941, 234] width 281 height 283
click at [944, 108] on div "Lily Parker 9:41 AM Here's a quick prototype Shipments MVP Added by Alloy 9 5 🤯…" at bounding box center [941, 234] width 281 height 283
click at [1059, 114] on div "Lily Parker 9:41 AM Here's a quick prototype Shipments MVP Added by Alloy 9 5 🤯…" at bounding box center [941, 234] width 281 height 283
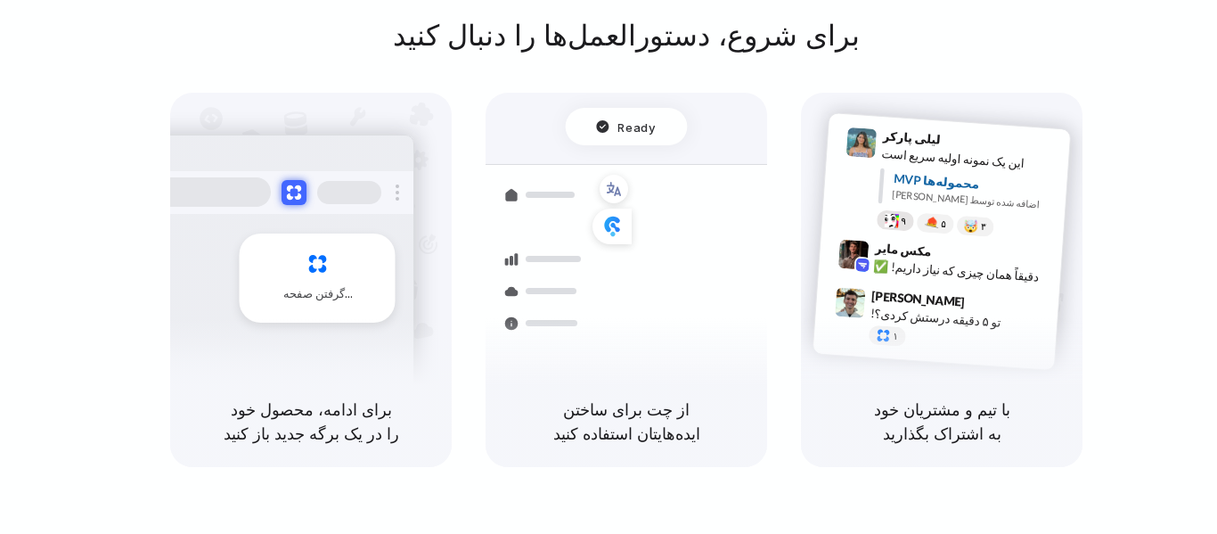
click at [688, 199] on font "کانتینر از شانگهای" at bounding box center [692, 196] width 85 height 14
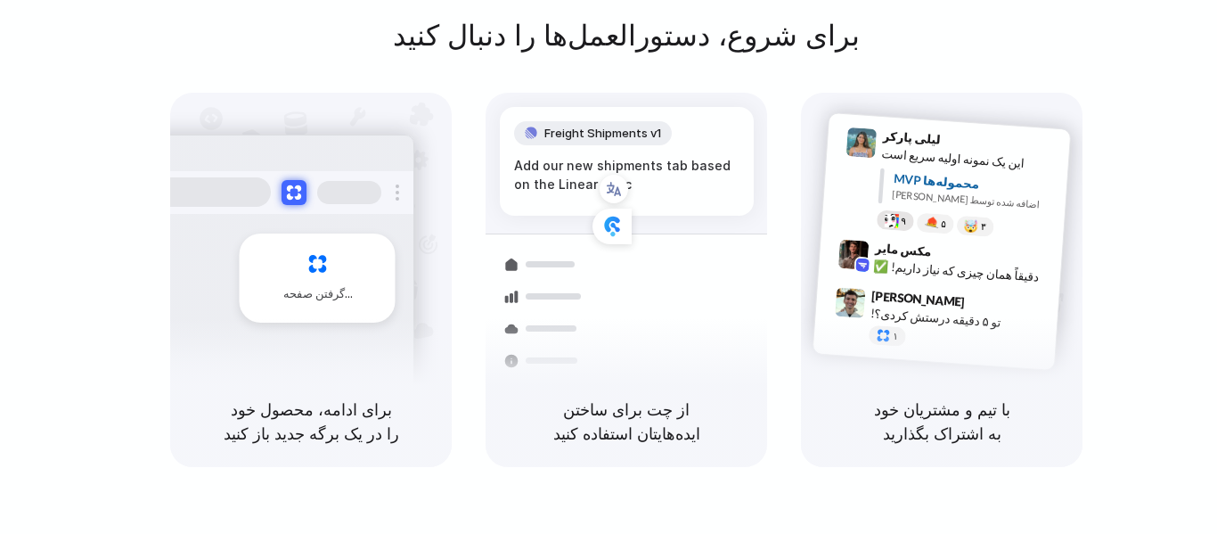
click at [509, 331] on div "محموله‌ها" at bounding box center [532, 358] width 130 height 249
click at [647, 140] on div "Freight Shipments v1" at bounding box center [593, 133] width 158 height 25
drag, startPoint x: 656, startPoint y: 167, endPoint x: 643, endPoint y: 175, distance: 16.1
click at [656, 167] on div "Add our new sh |" at bounding box center [626, 166] width 225 height 20
click at [568, 164] on div "Add our new shipments t |" at bounding box center [626, 166] width 225 height 20
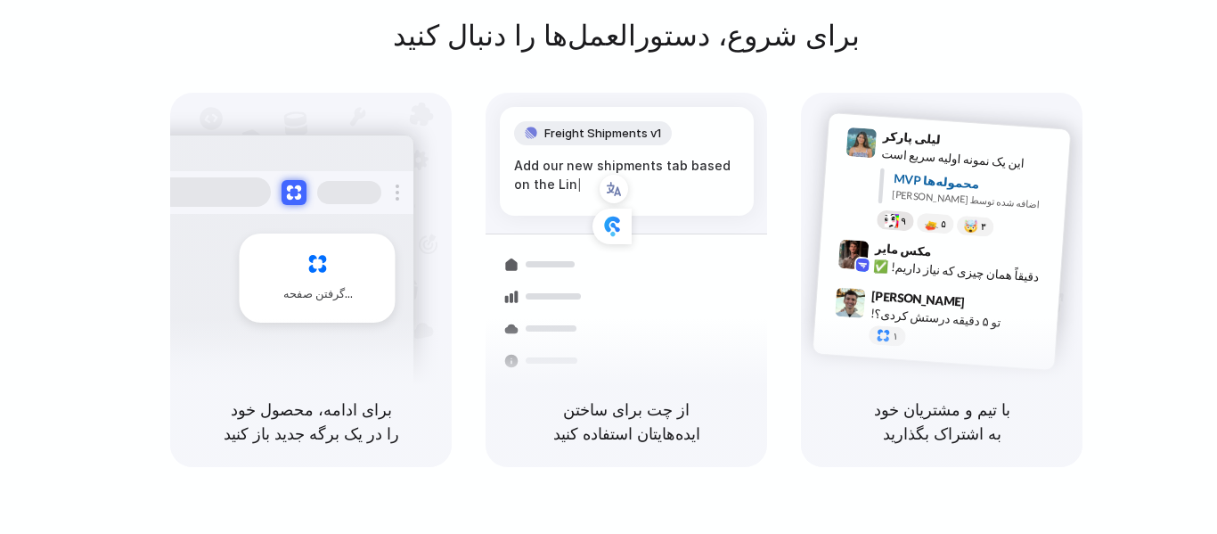
click at [568, 164] on div "Add our new shipments tab based on the Lin |" at bounding box center [626, 175] width 225 height 38
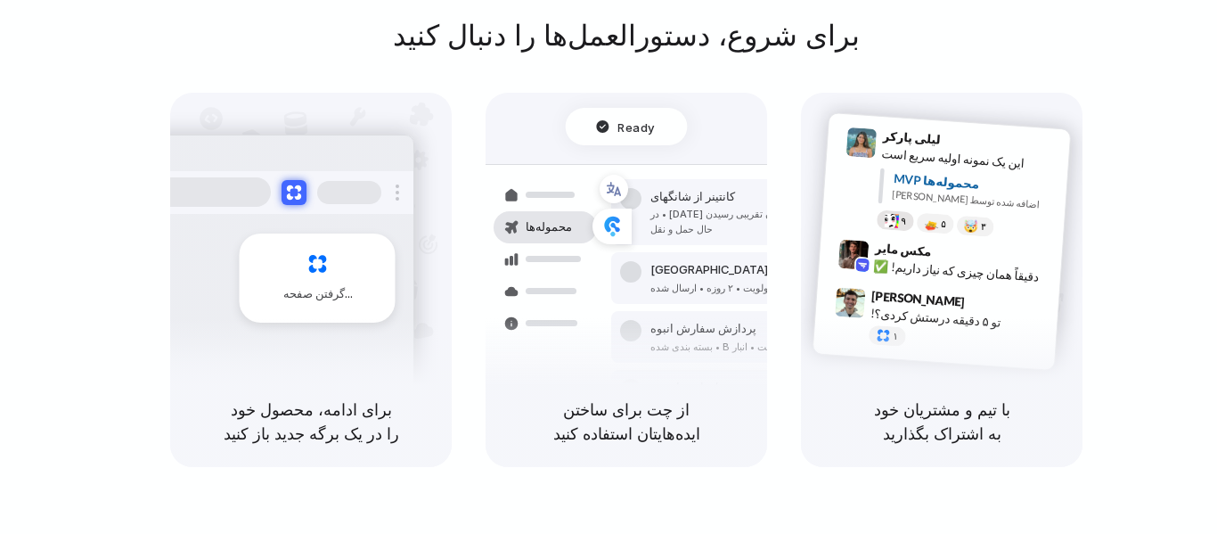
click at [664, 134] on div "Ready" at bounding box center [627, 126] width 122 height 37
click at [623, 126] on span "Ready" at bounding box center [636, 127] width 37 height 18
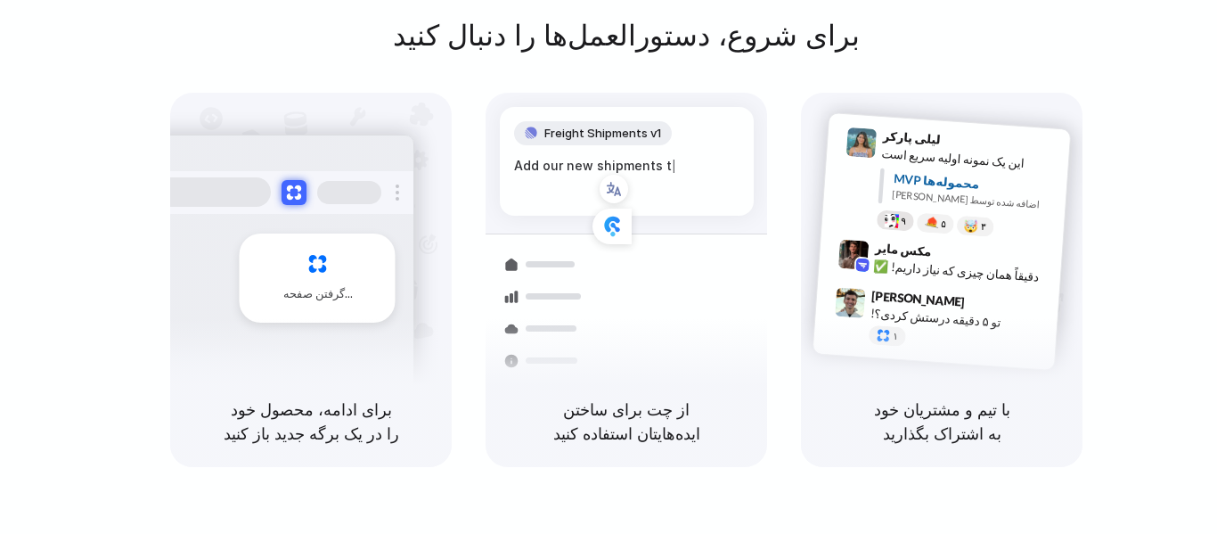
click at [611, 122] on div "Freight Shipments v1" at bounding box center [593, 133] width 158 height 25
click at [607, 132] on span "Freight Shipments v1" at bounding box center [602, 134] width 117 height 18
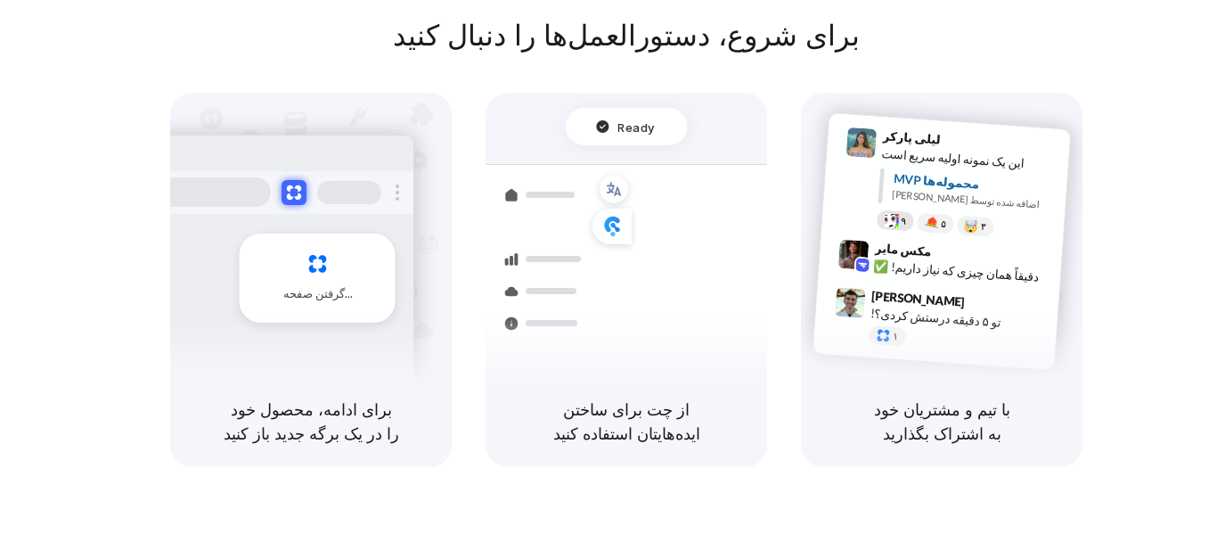
click at [635, 105] on div "Ready محموله‌ها کانتینر از شانگهای ۴۰ فوت • زمان تقریبی رسیدن [DATE] • در حال ح…" at bounding box center [625, 234] width 281 height 283
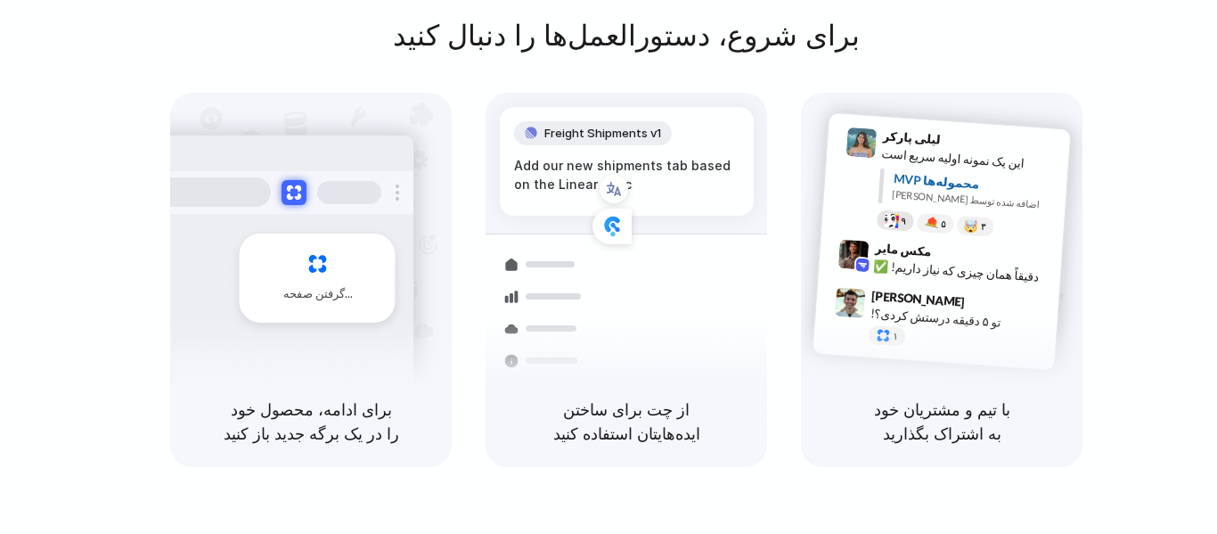
drag, startPoint x: 616, startPoint y: 146, endPoint x: 566, endPoint y: 156, distance: 51.7
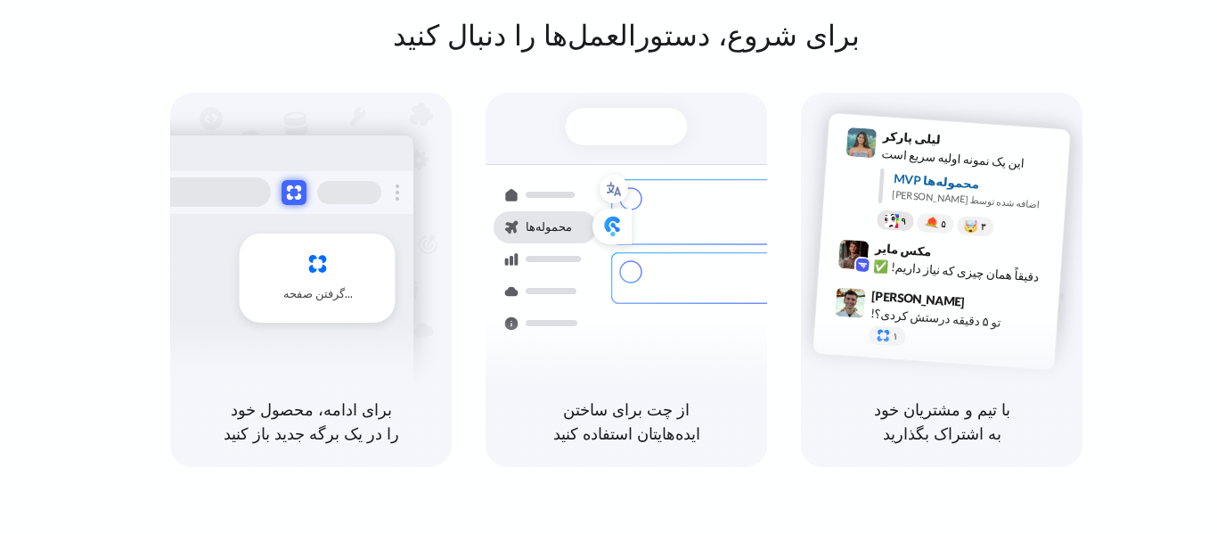
click at [619, 129] on div at bounding box center [627, 126] width 122 height 37
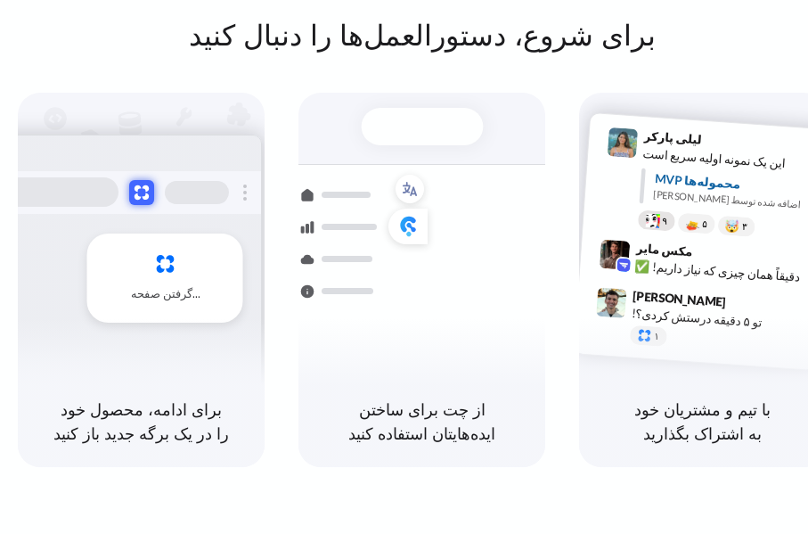
click at [416, 126] on div at bounding box center [422, 126] width 122 height 37
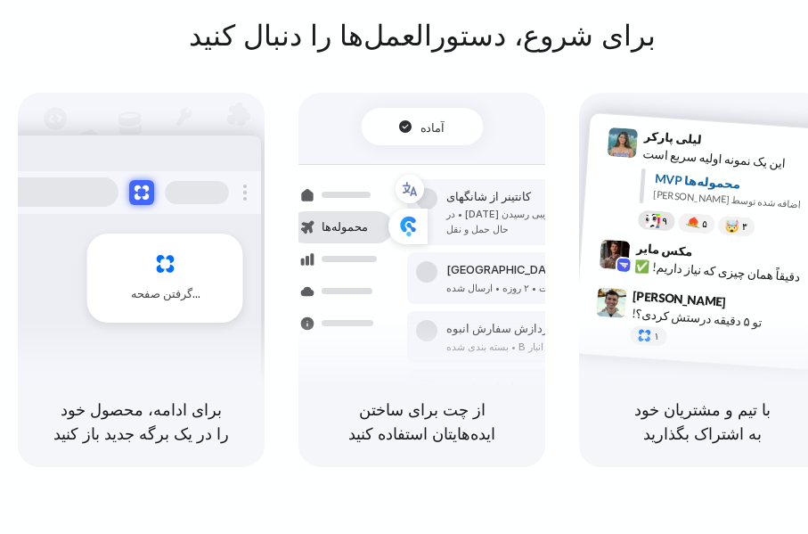
drag, startPoint x: 416, startPoint y: 126, endPoint x: 427, endPoint y: 133, distance: 12.4
click at [427, 133] on font "آماده" at bounding box center [432, 125] width 25 height 14
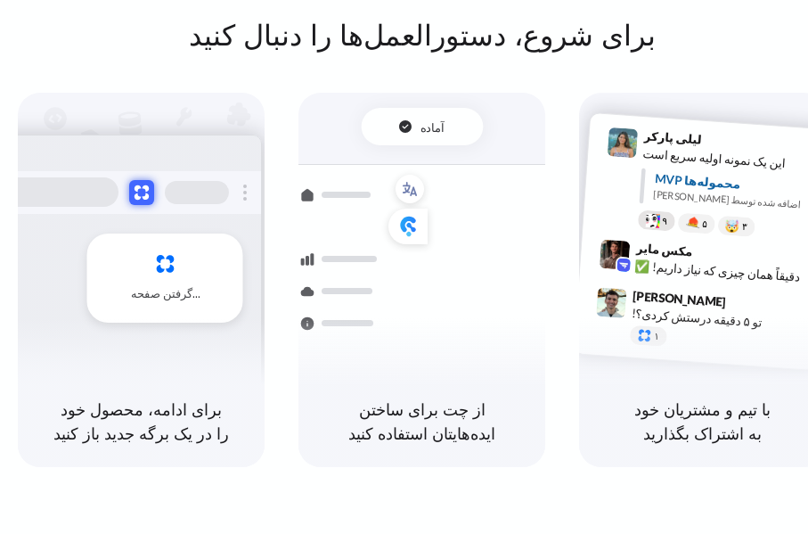
click at [404, 130] on div "آماده" at bounding box center [420, 127] width 46 height 18
